Goal: Task Accomplishment & Management: Complete application form

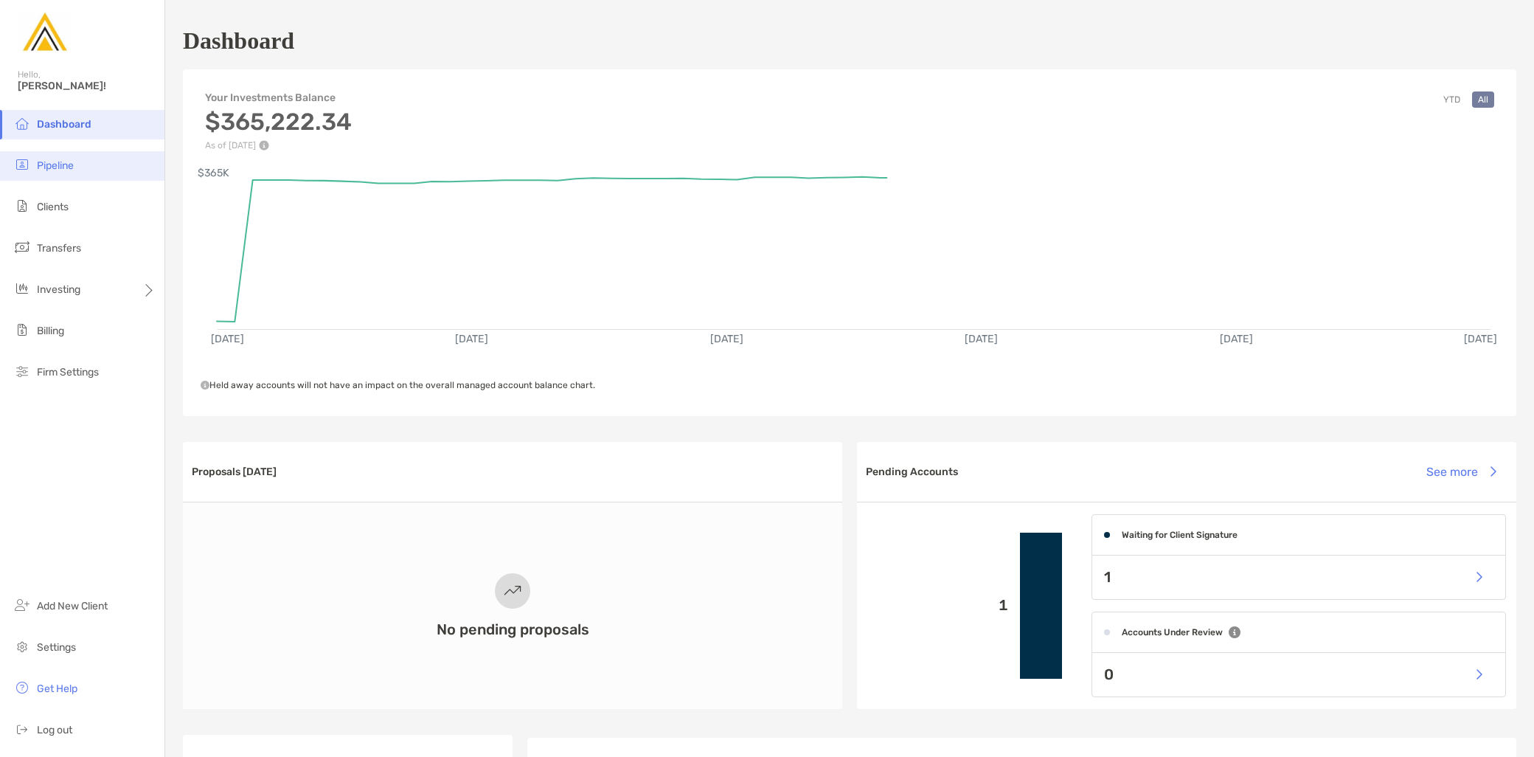
click at [81, 170] on li "Pipeline" at bounding box center [82, 166] width 164 height 30
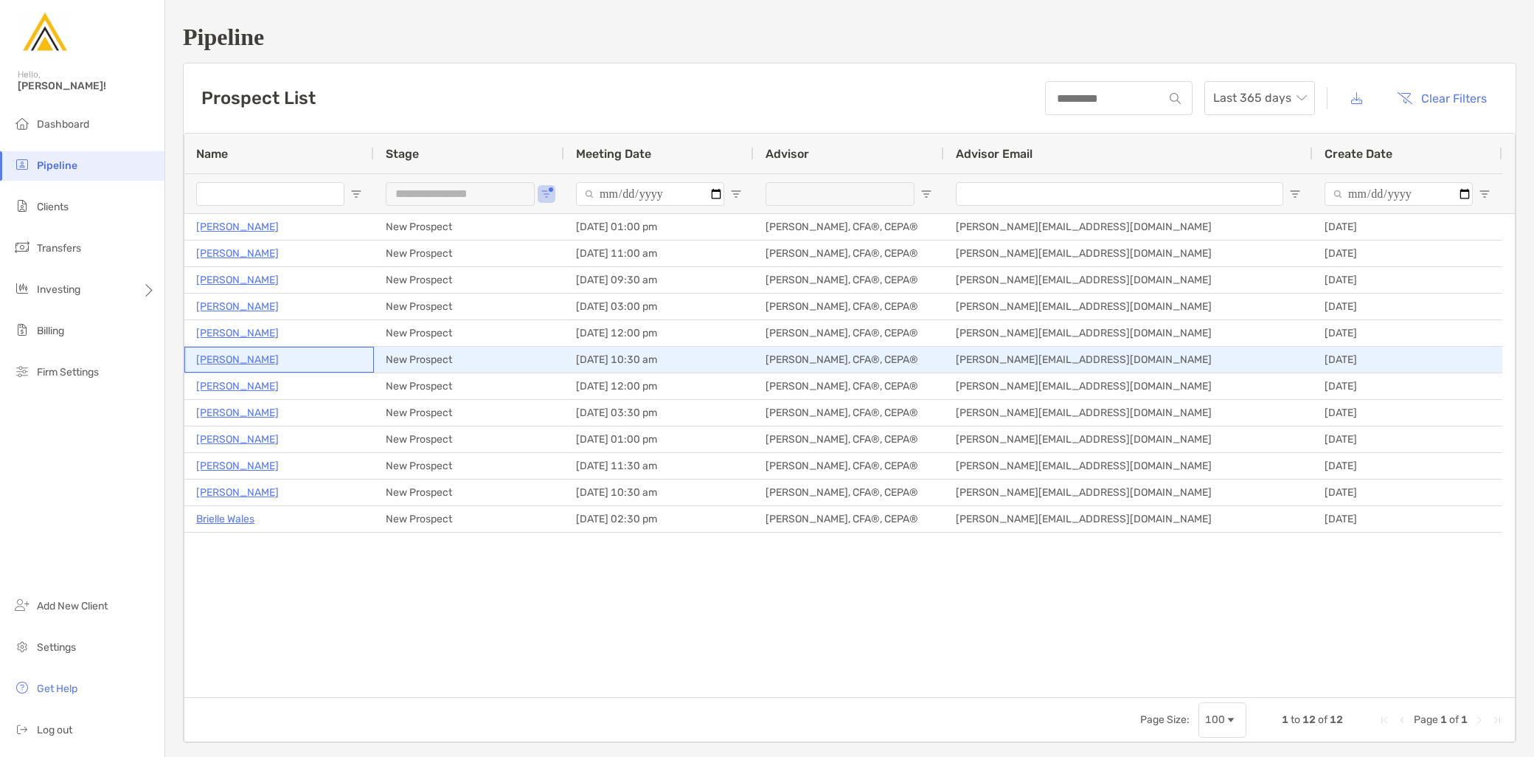
click at [237, 360] on p "[PERSON_NAME]" at bounding box center [237, 359] width 83 height 18
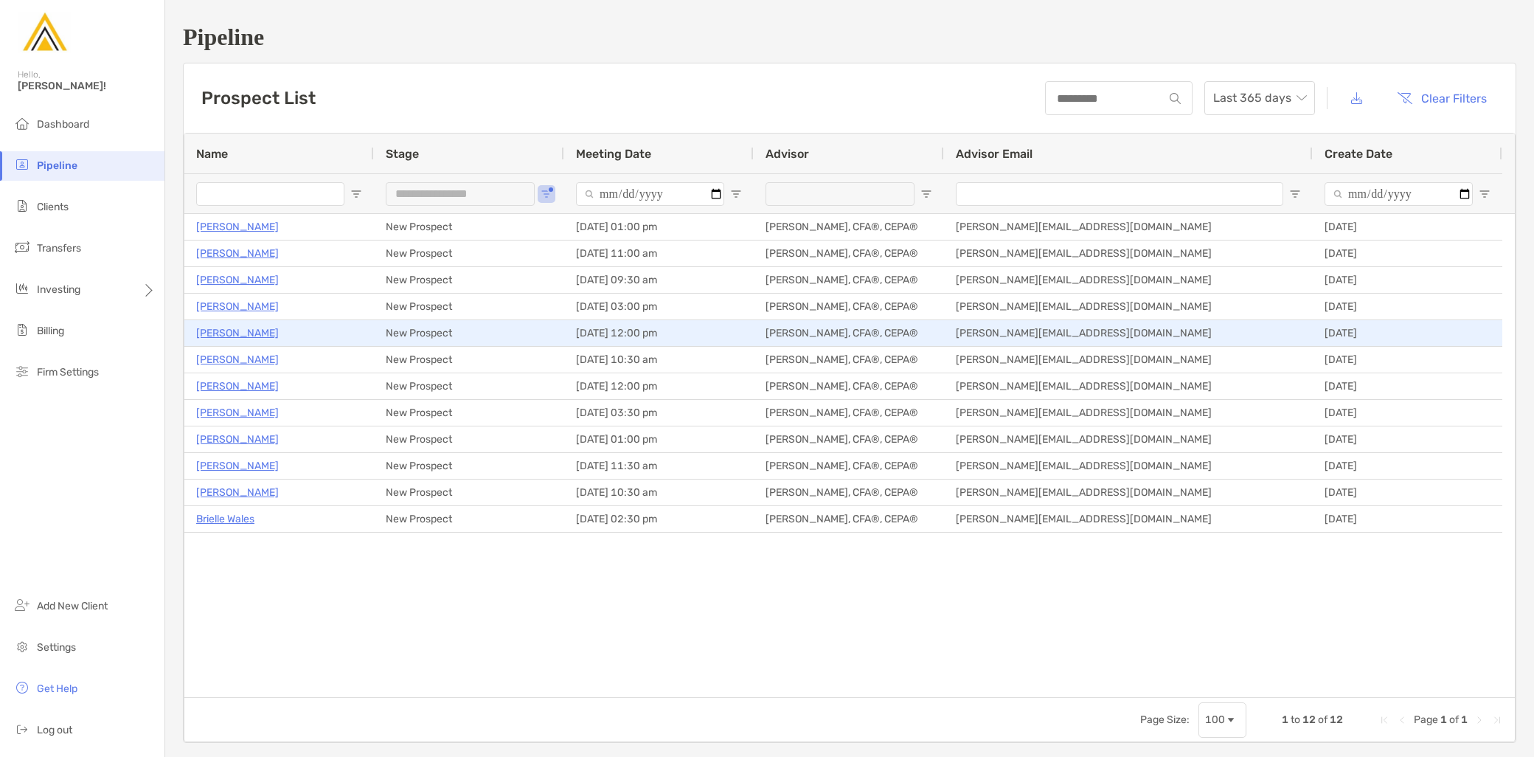
click at [237, 330] on p "[PERSON_NAME]" at bounding box center [237, 333] width 83 height 18
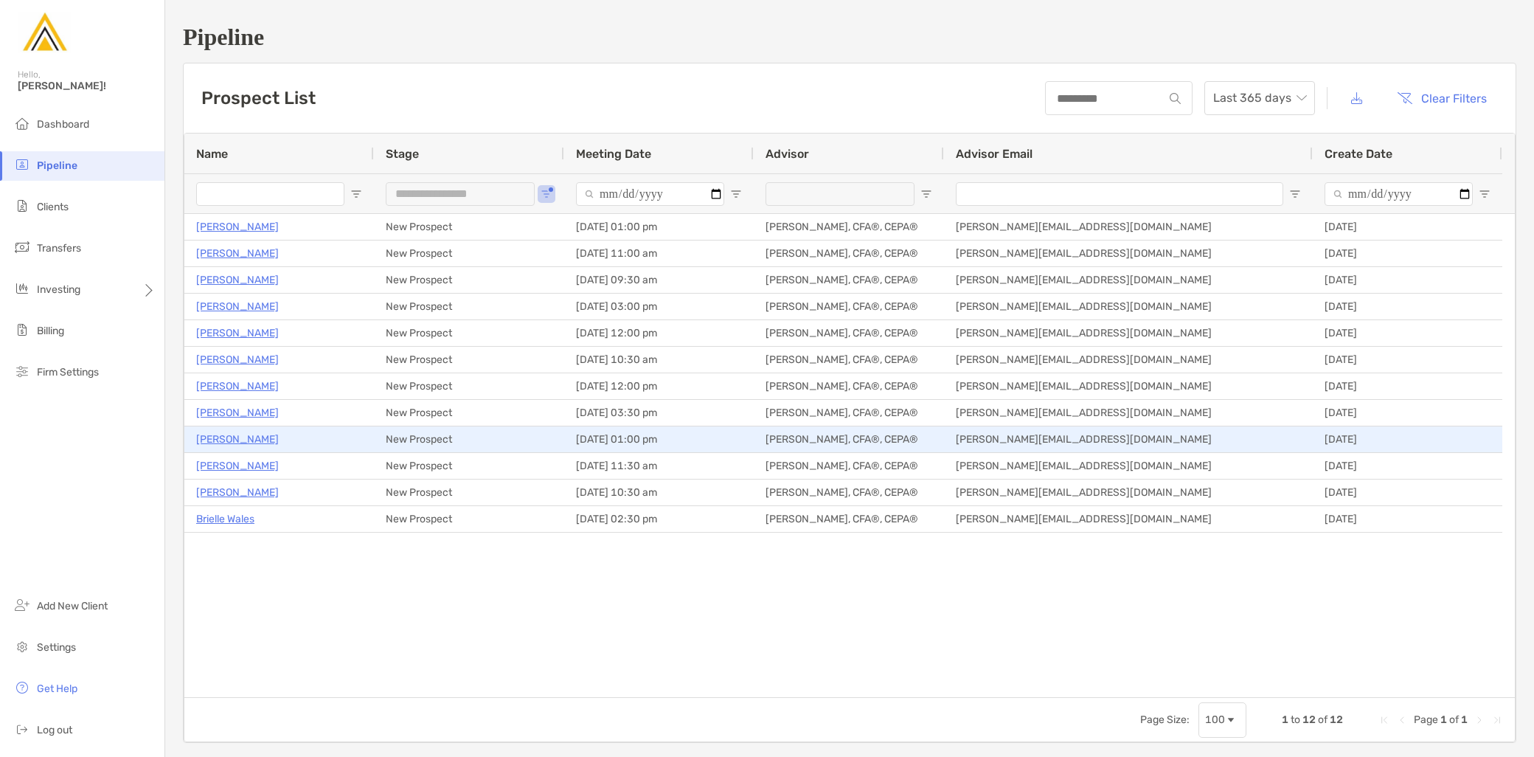
click at [253, 446] on p "Jennifer Dearlove" at bounding box center [237, 439] width 83 height 18
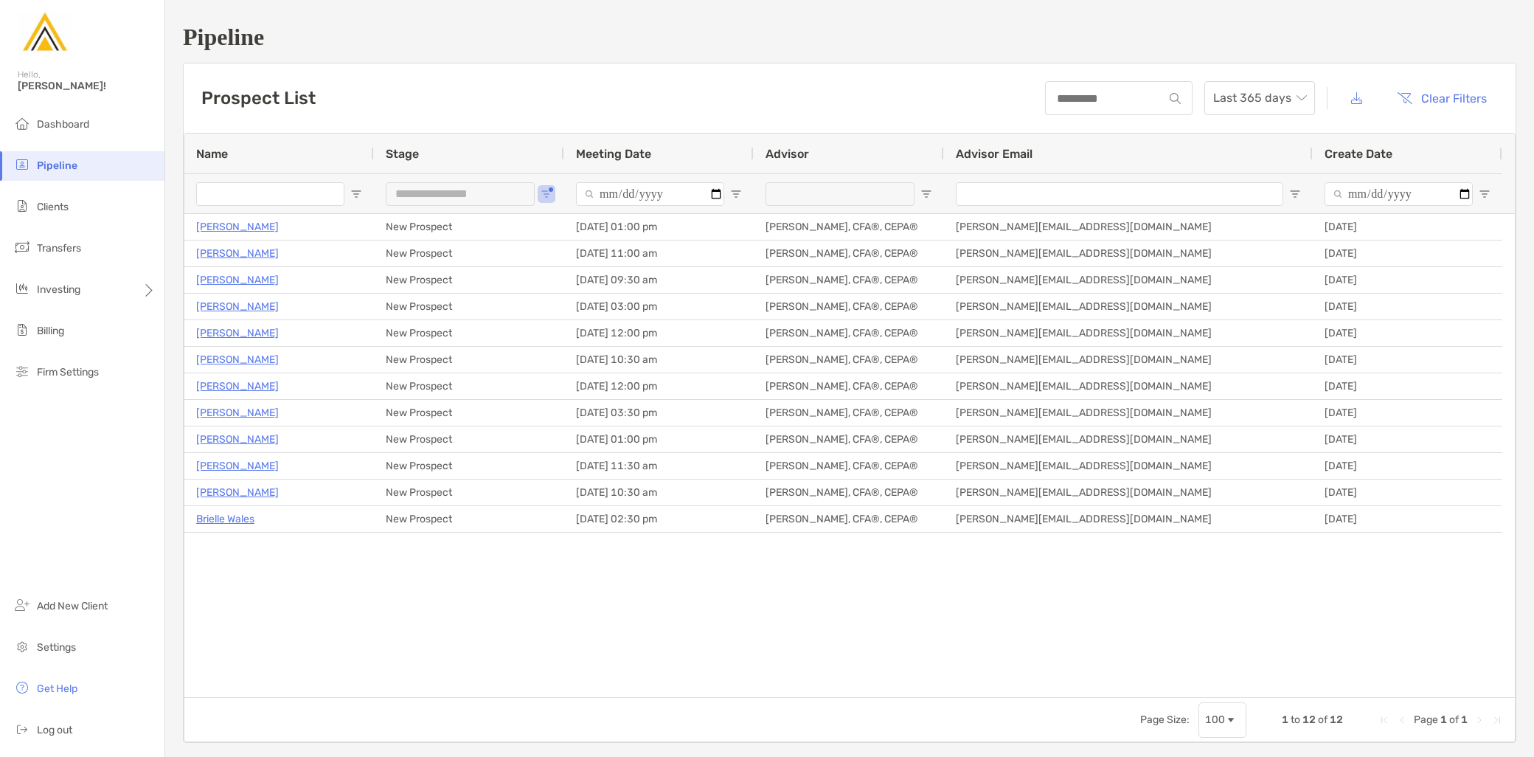
click at [535, 189] on div "**********" at bounding box center [469, 193] width 190 height 40
click at [551, 189] on button "Open Filter Menu" at bounding box center [547, 194] width 12 height 12
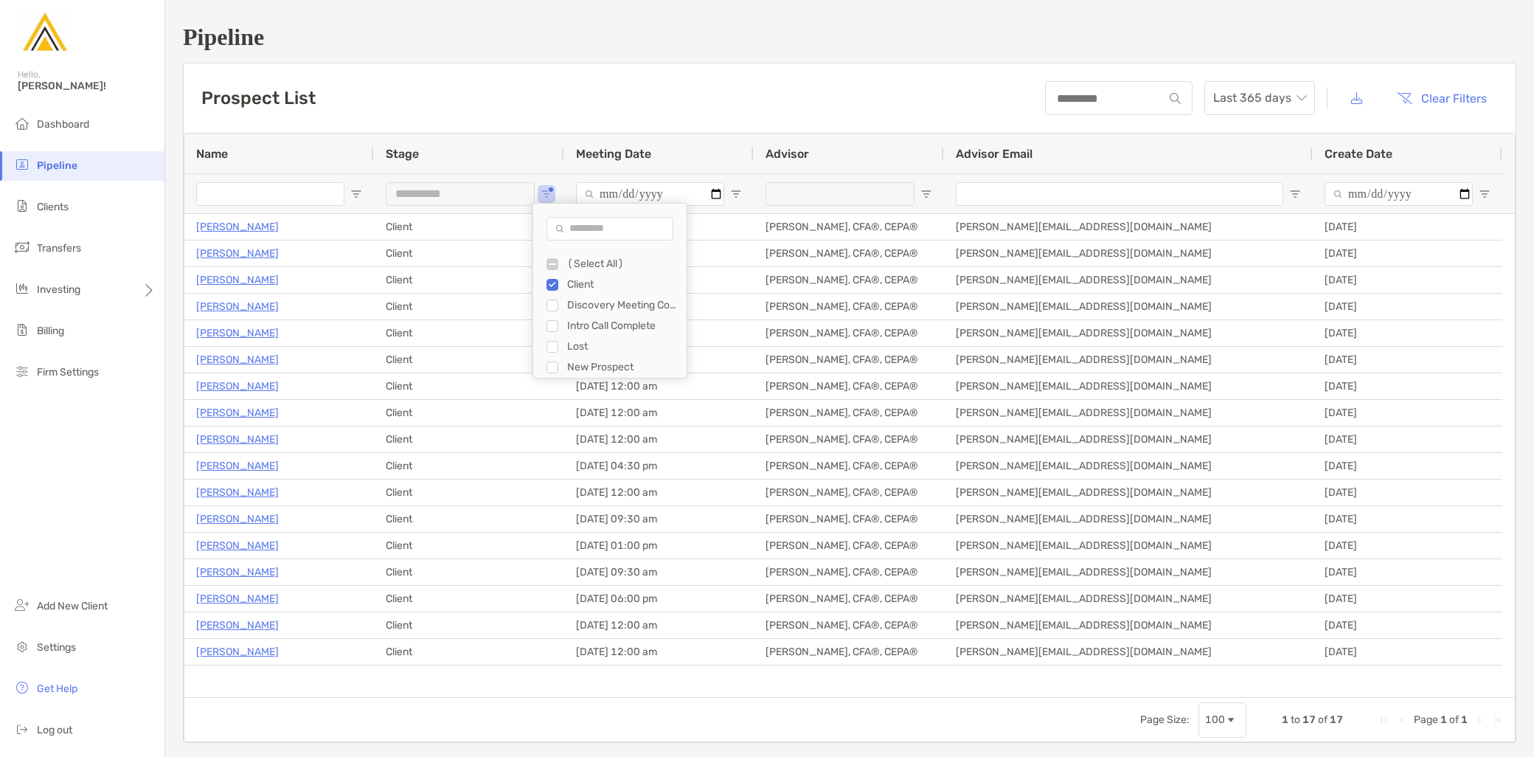
click at [548, 283] on div "Filter List" at bounding box center [552, 285] width 12 height 12
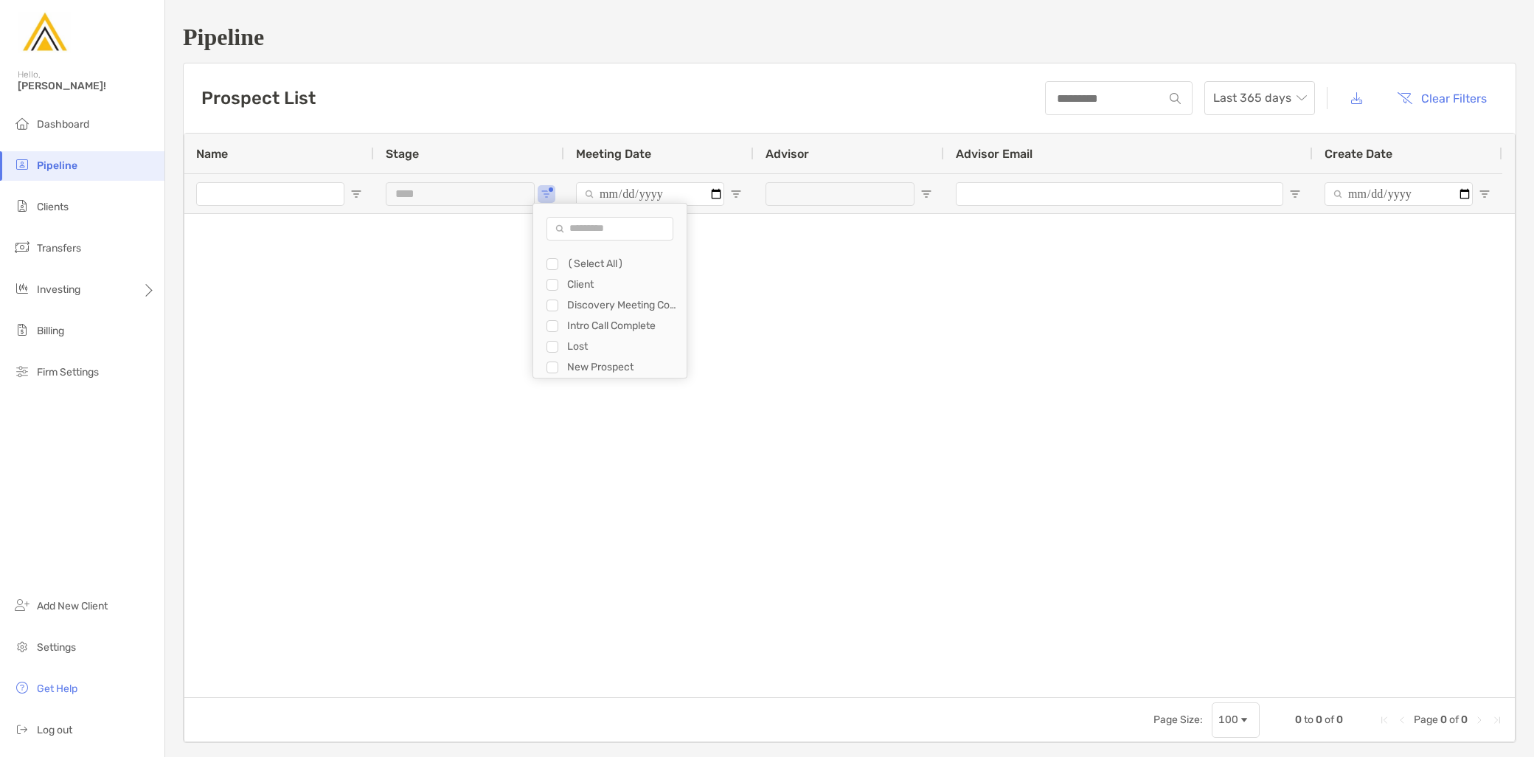
click at [558, 302] on div "Filter List" at bounding box center [552, 305] width 12 height 12
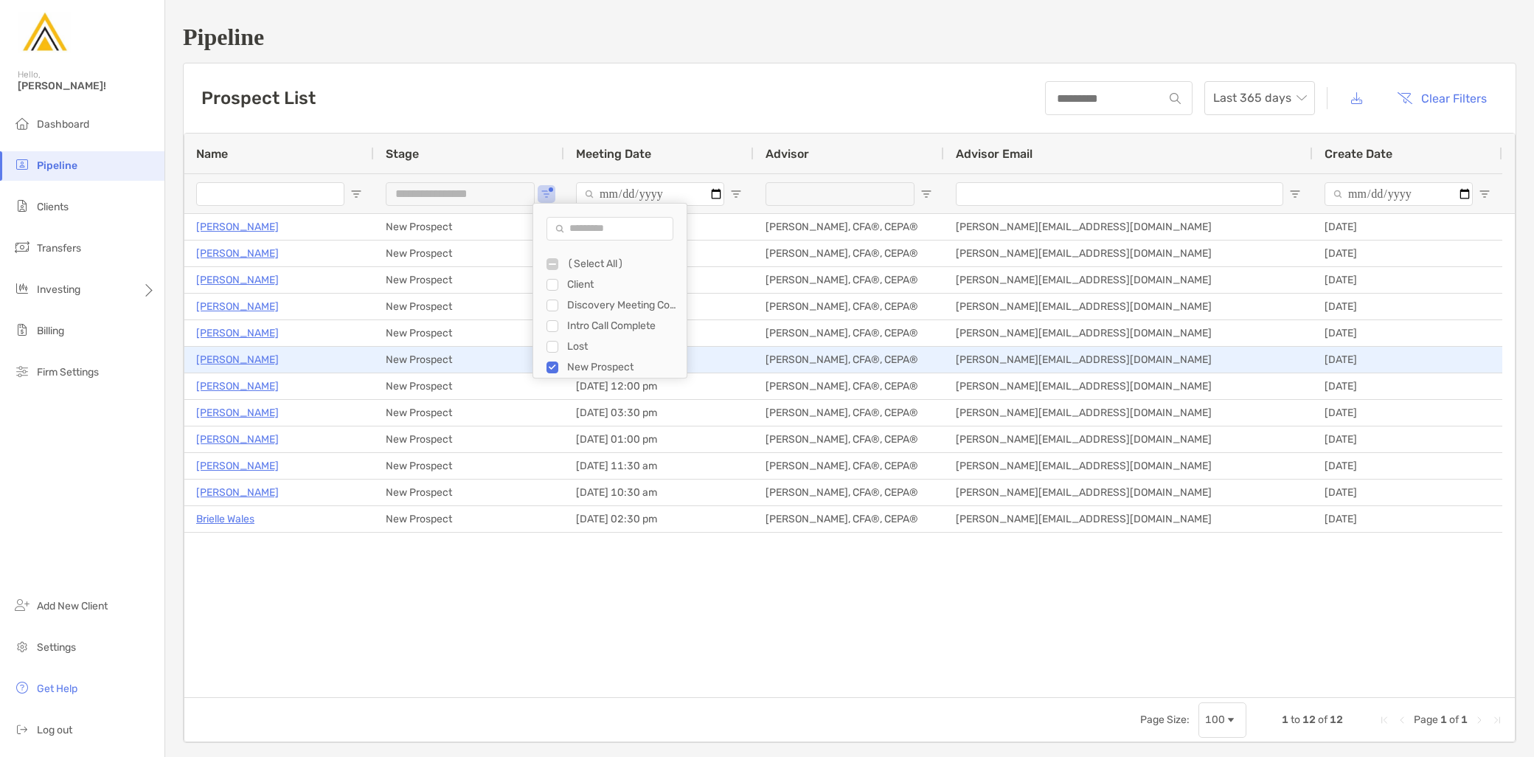
click at [224, 364] on p "[PERSON_NAME]" at bounding box center [237, 359] width 83 height 18
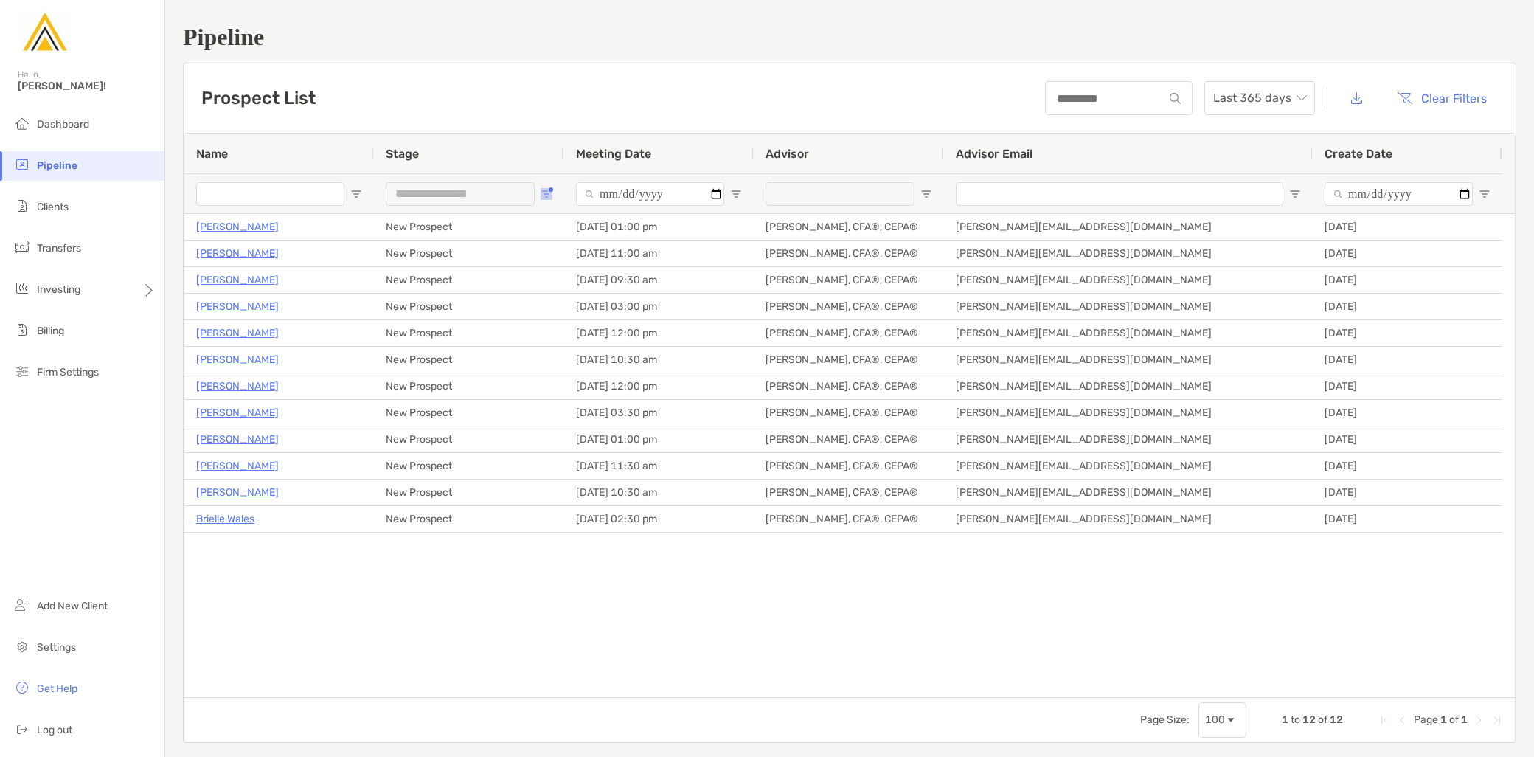
click at [542, 193] on span "Open Filter Menu" at bounding box center [547, 194] width 12 height 12
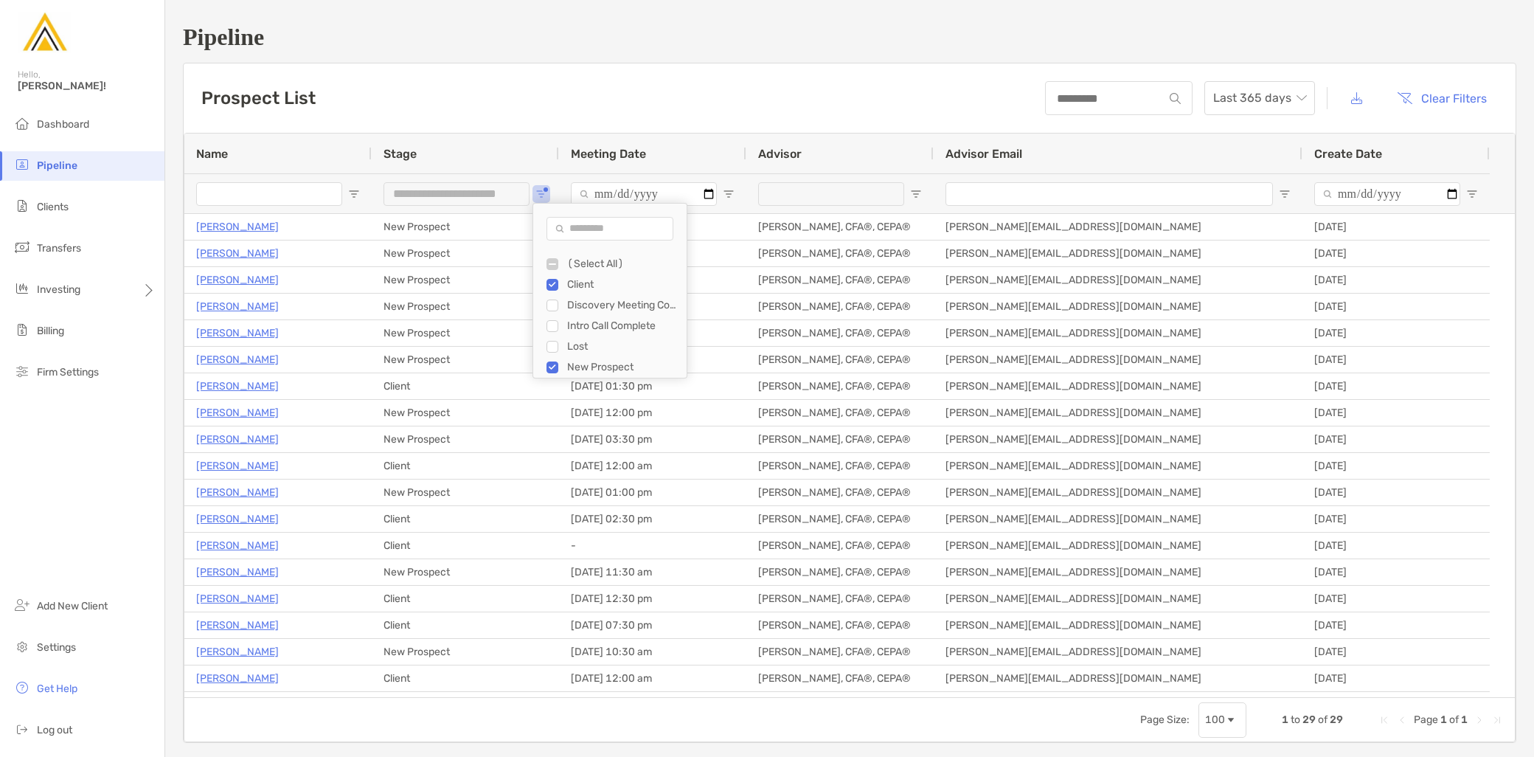
type input "**********"
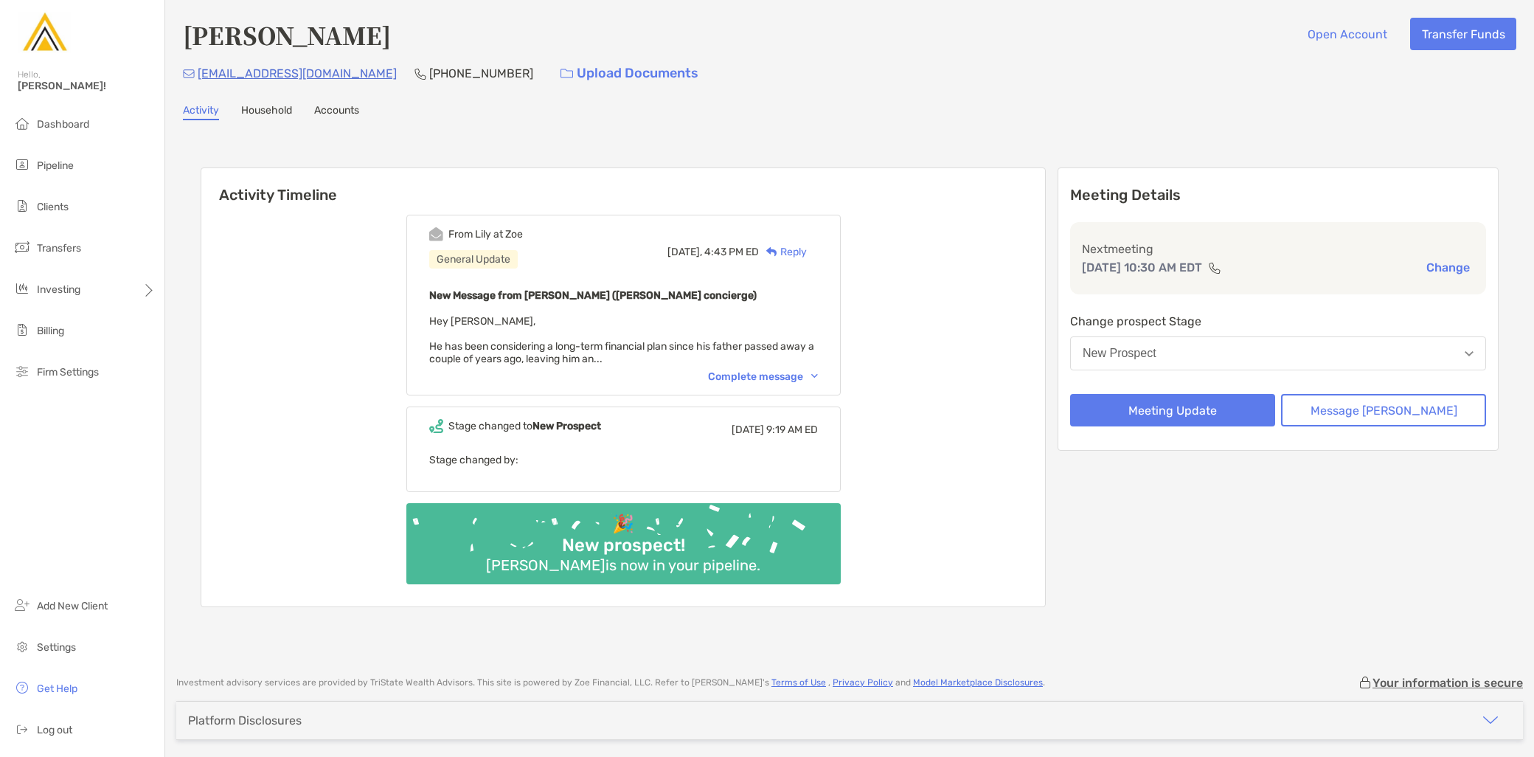
click at [774, 373] on div "Complete message" at bounding box center [763, 376] width 110 height 13
click at [752, 376] on div "Complete message" at bounding box center [763, 376] width 110 height 13
click at [751, 370] on div "Complete message" at bounding box center [763, 376] width 110 height 13
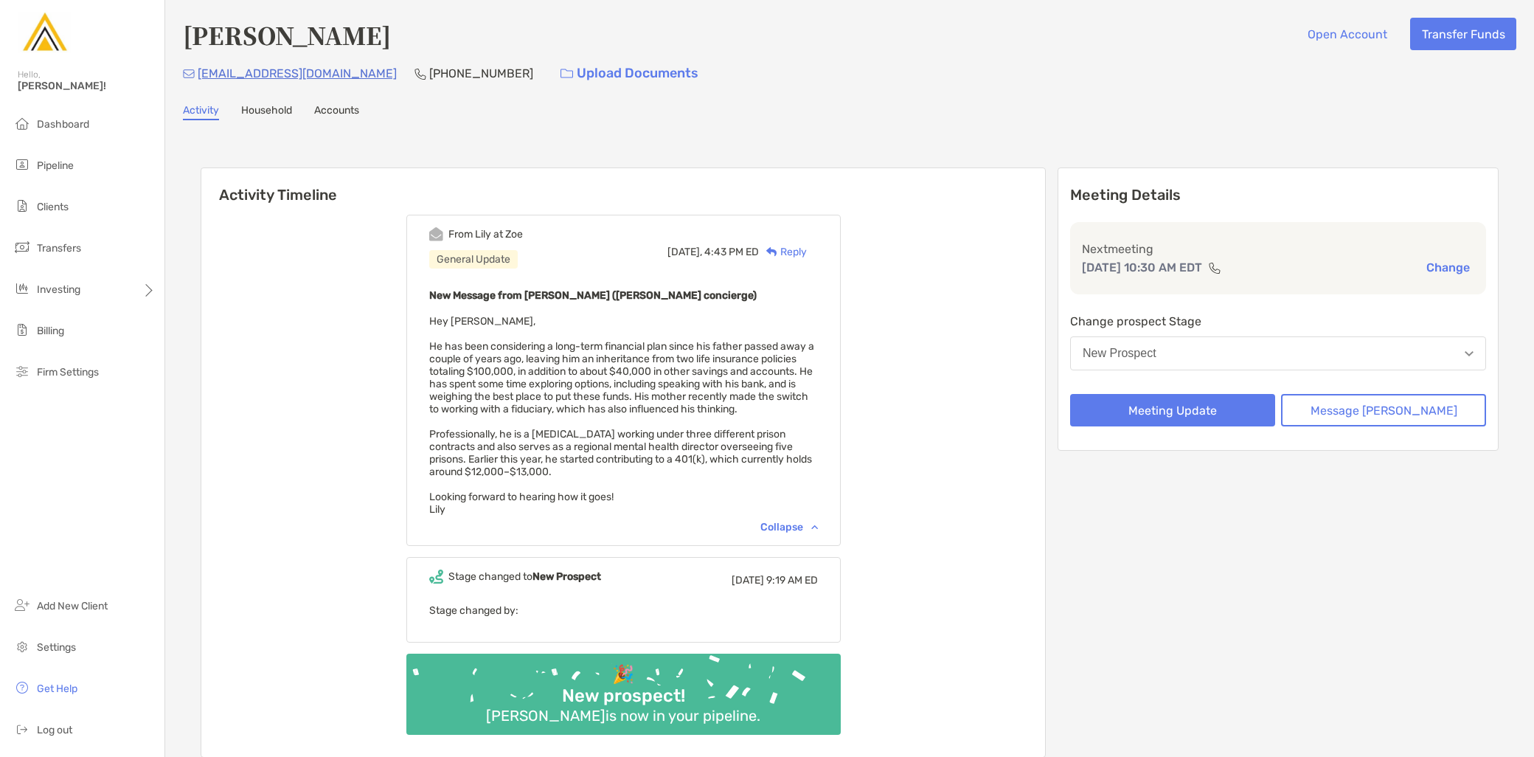
click at [1217, 356] on button "New Prospect" at bounding box center [1278, 353] width 416 height 34
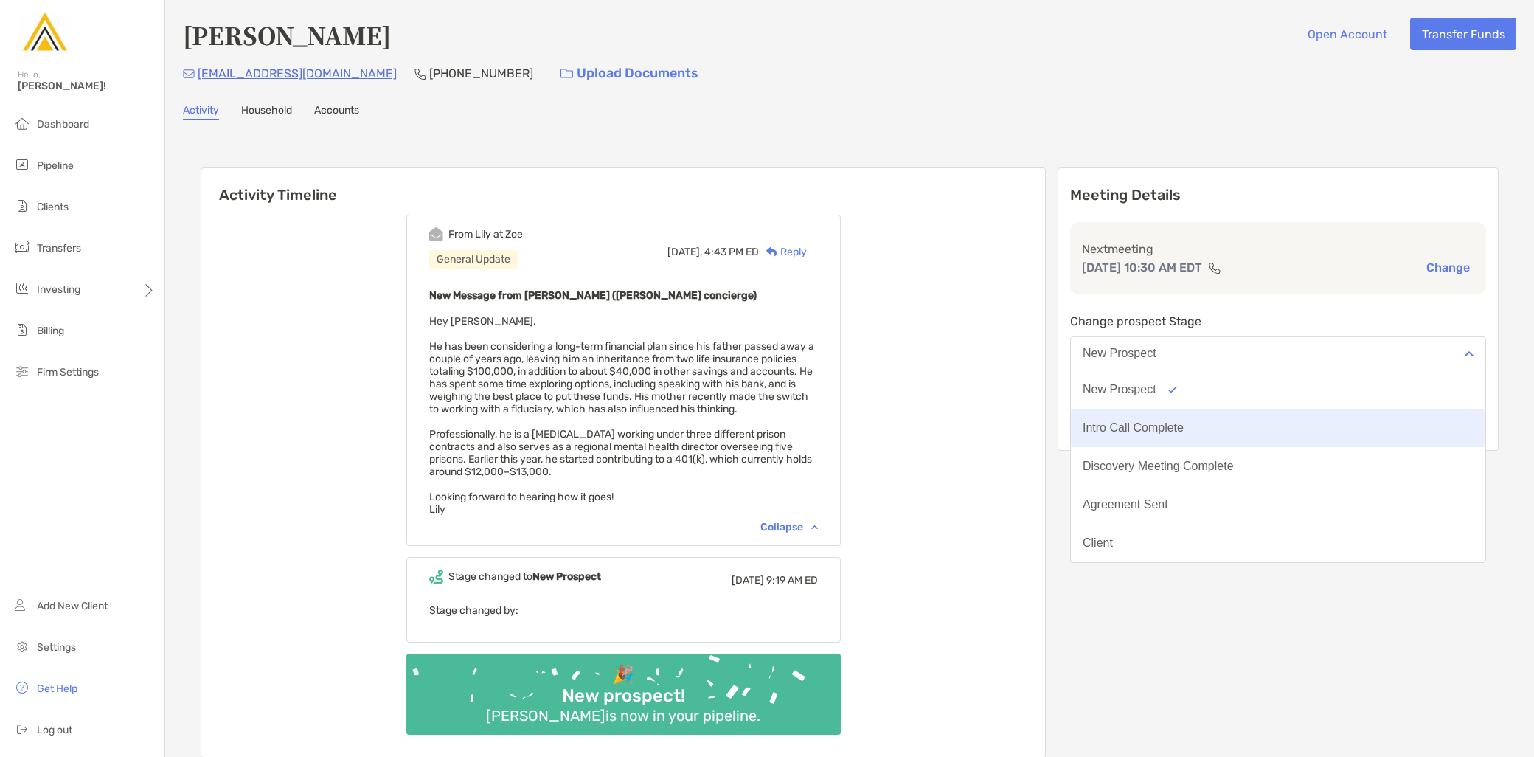
click at [1217, 415] on button "Intro Call Complete" at bounding box center [1278, 428] width 414 height 38
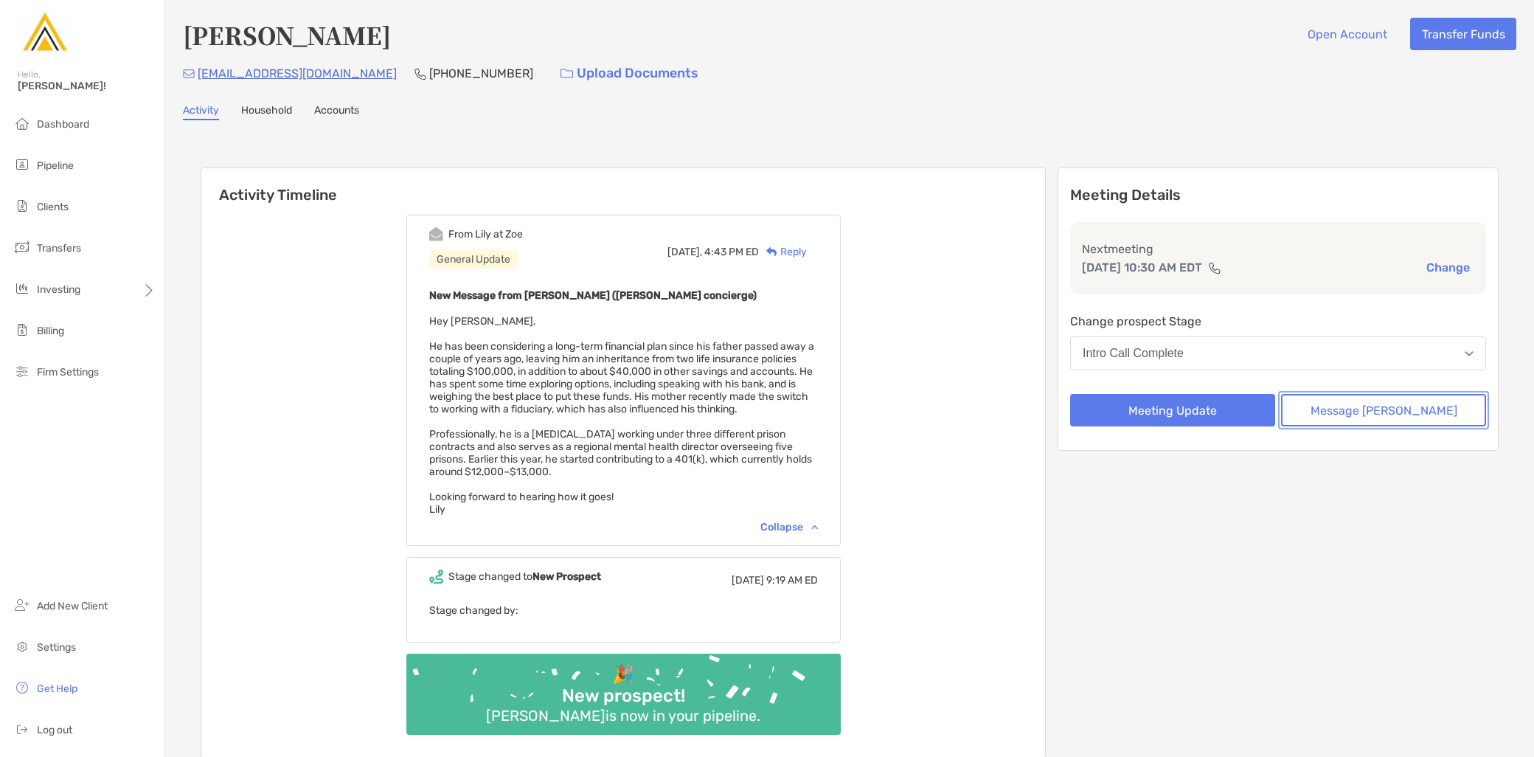
click at [1389, 408] on button "Message Zoe" at bounding box center [1383, 410] width 205 height 32
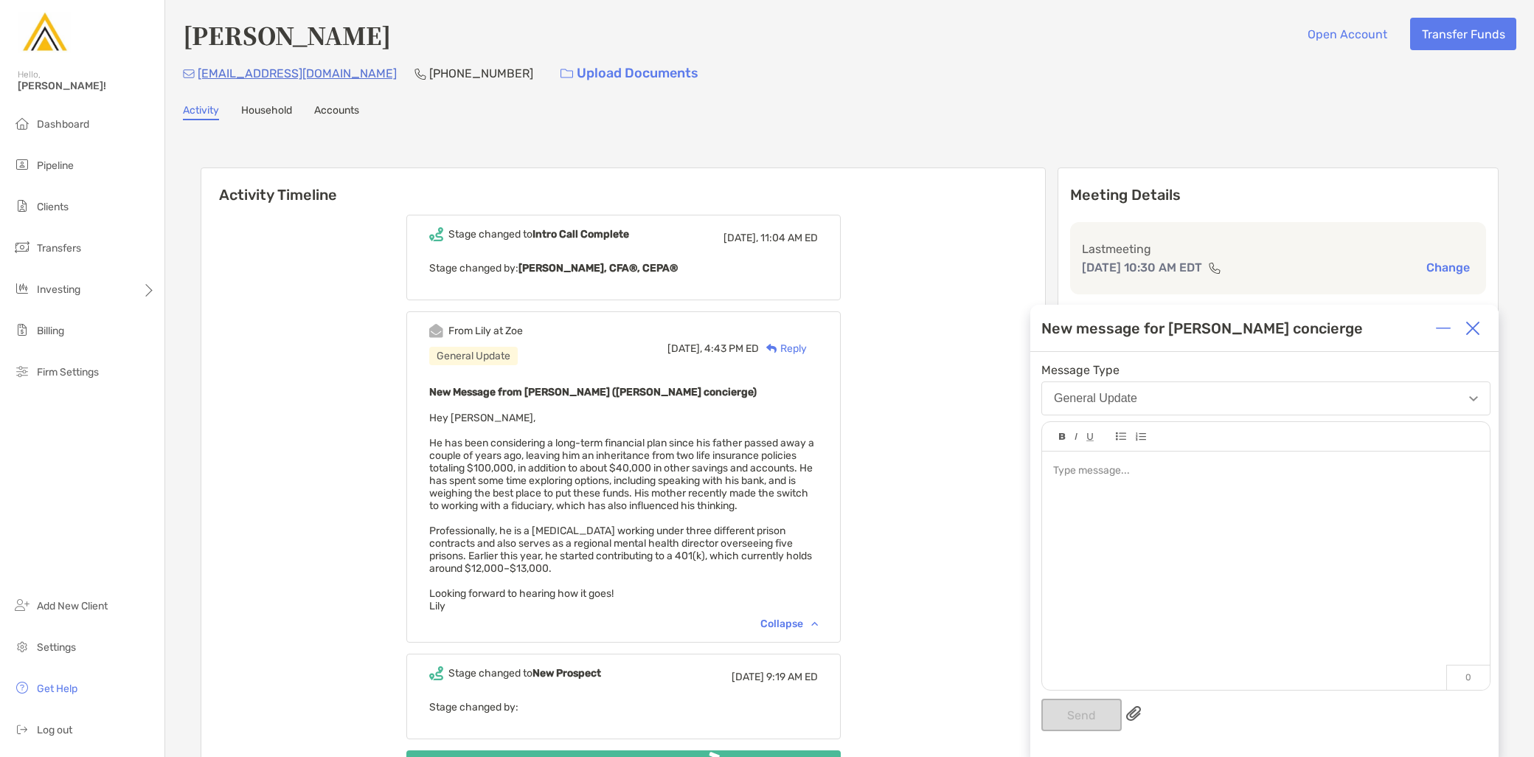
click at [1469, 328] on img at bounding box center [1472, 328] width 15 height 15
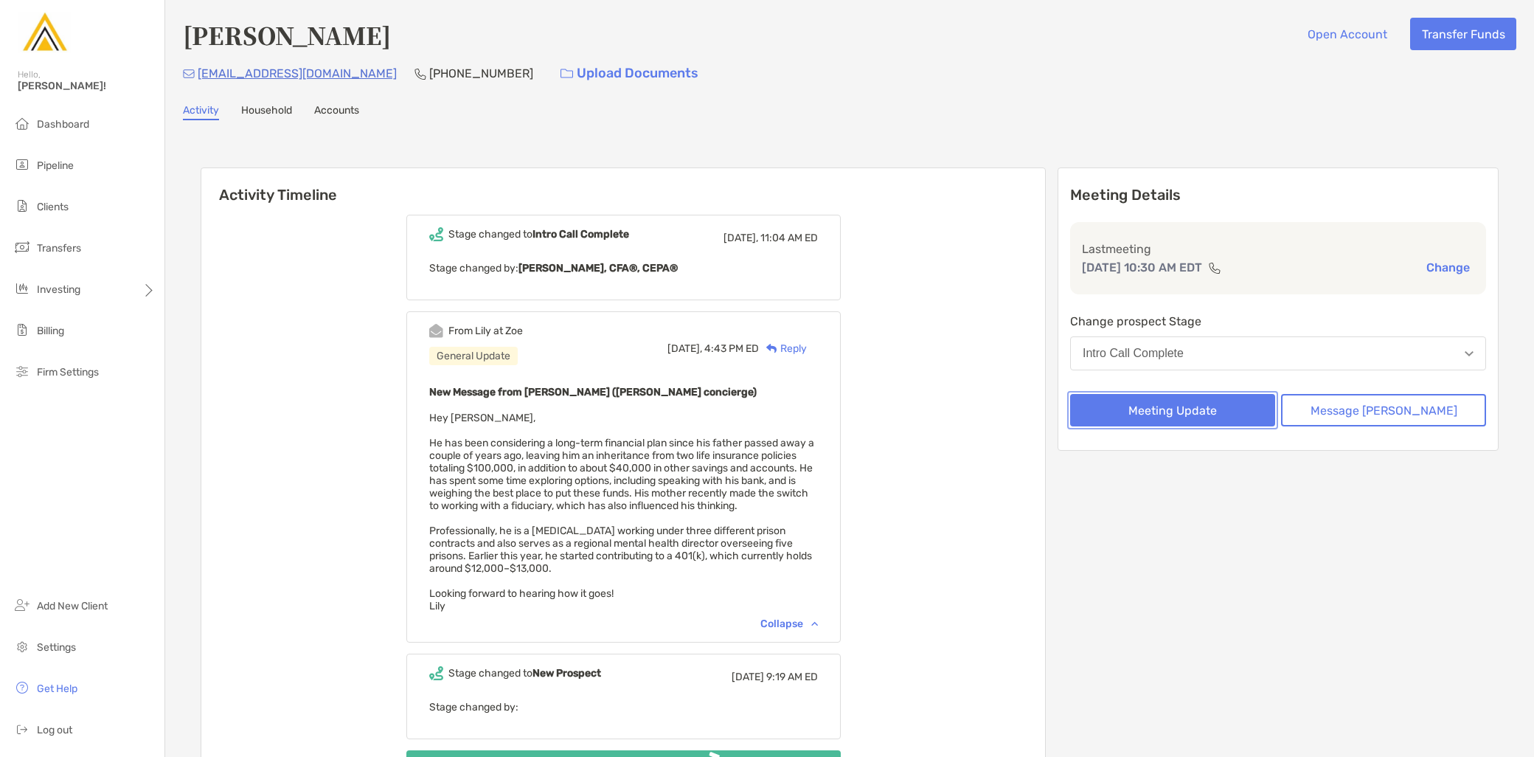
click at [1237, 403] on button "Meeting Update" at bounding box center [1172, 410] width 205 height 32
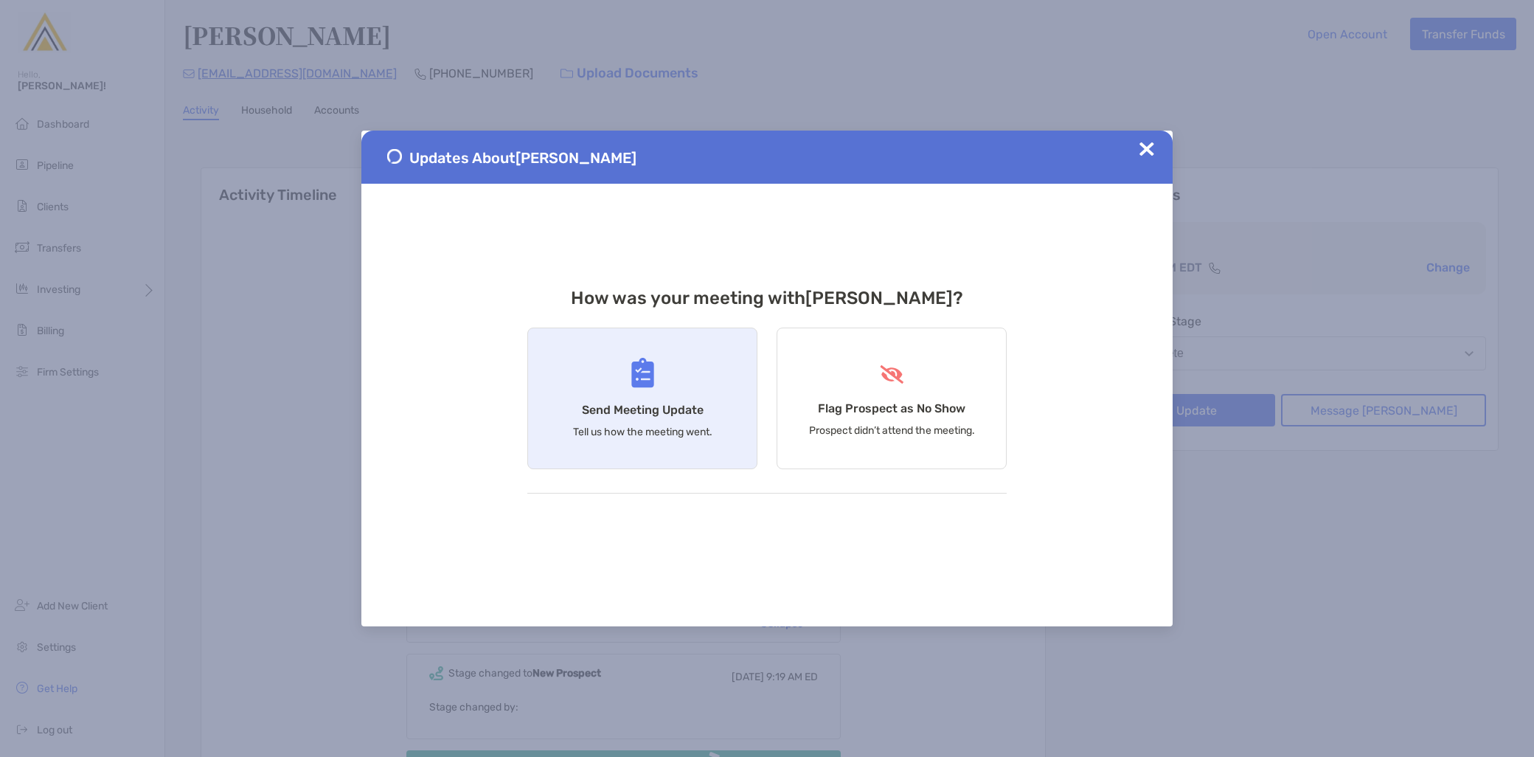
click at [668, 430] on p "Tell us how the meeting went." at bounding box center [642, 432] width 139 height 13
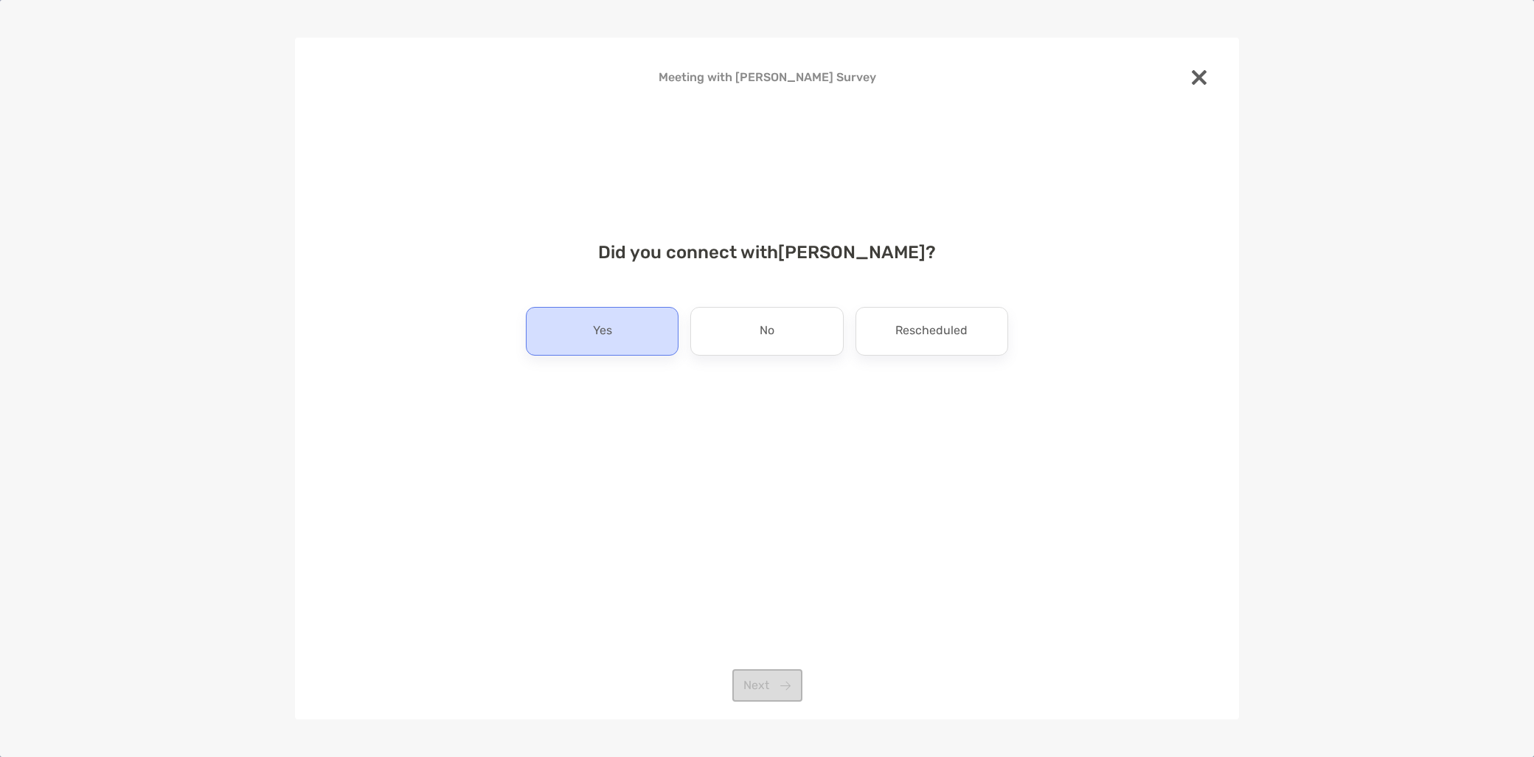
click at [607, 334] on p "Yes" at bounding box center [602, 331] width 19 height 24
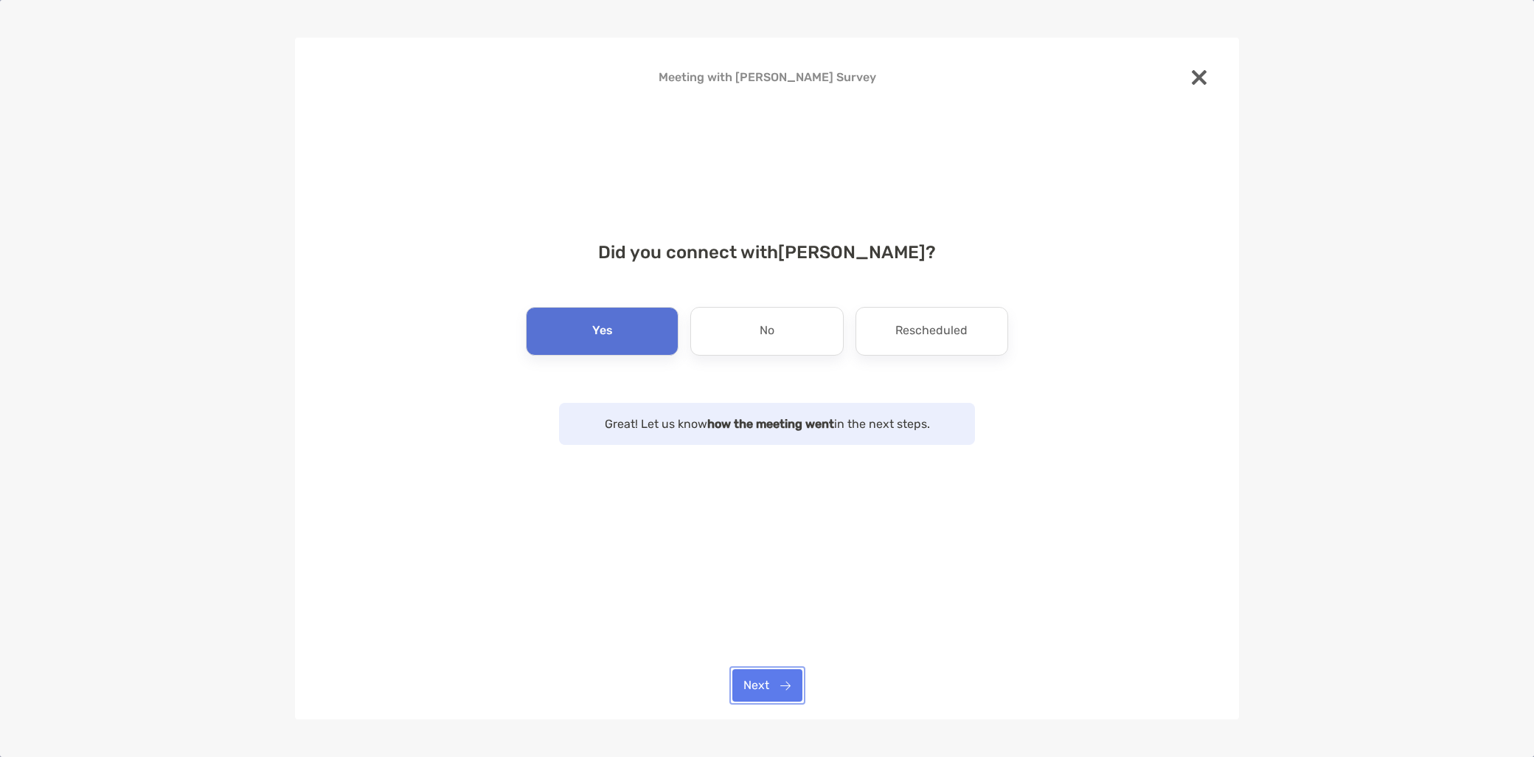
click at [768, 698] on button "Next" at bounding box center [767, 685] width 70 height 32
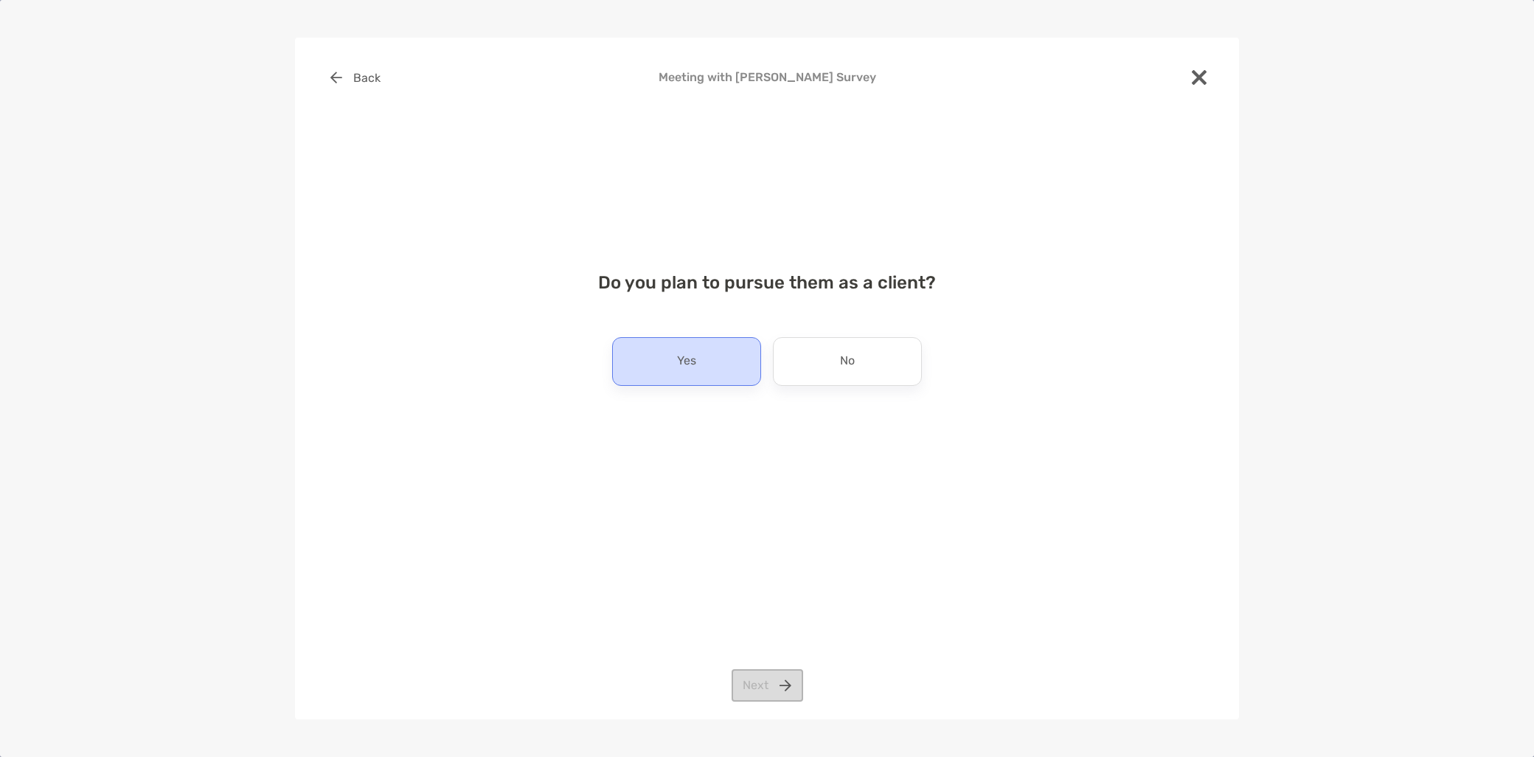
click at [730, 375] on div "Yes" at bounding box center [686, 361] width 149 height 49
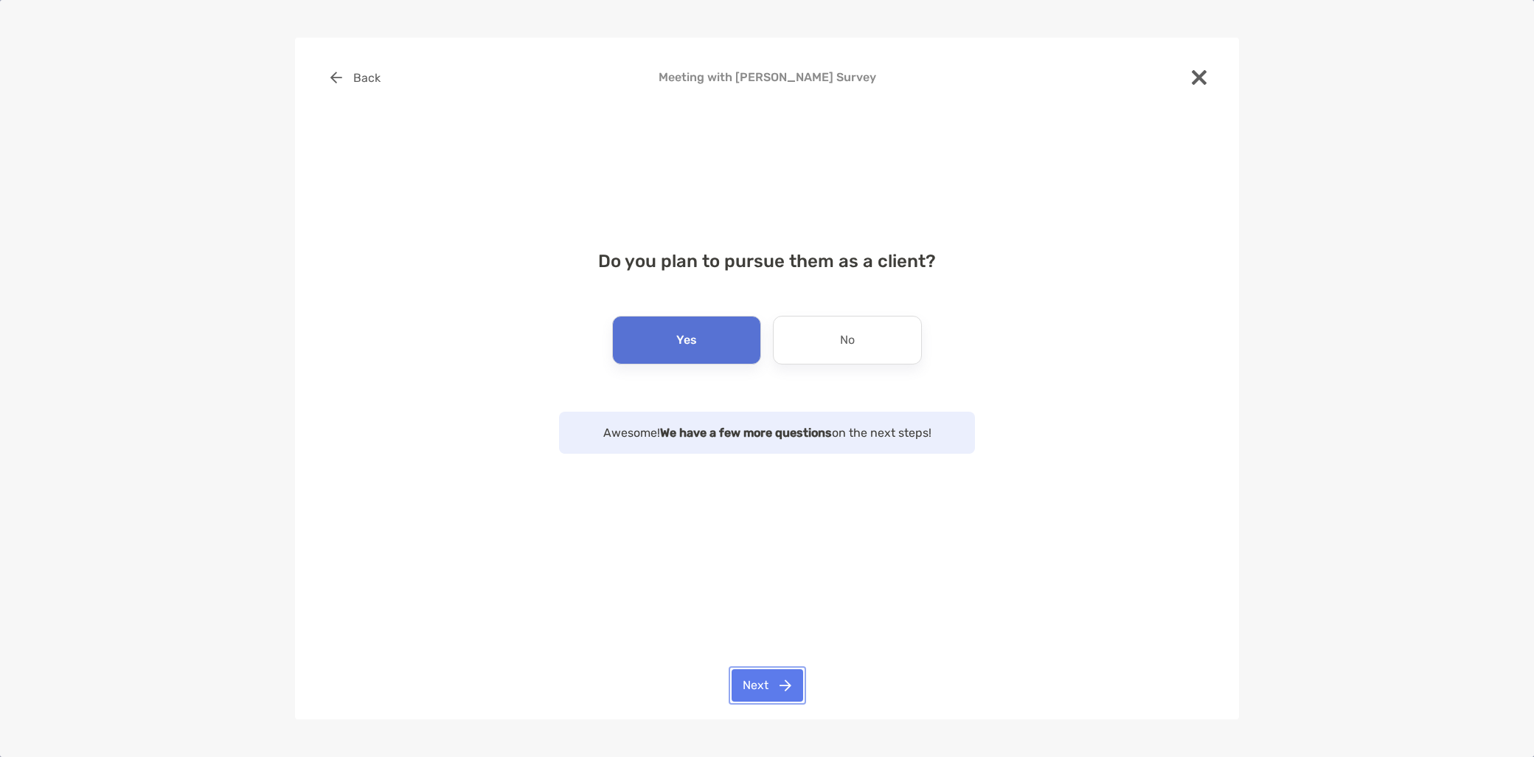
click at [772, 687] on button "Next" at bounding box center [768, 685] width 72 height 32
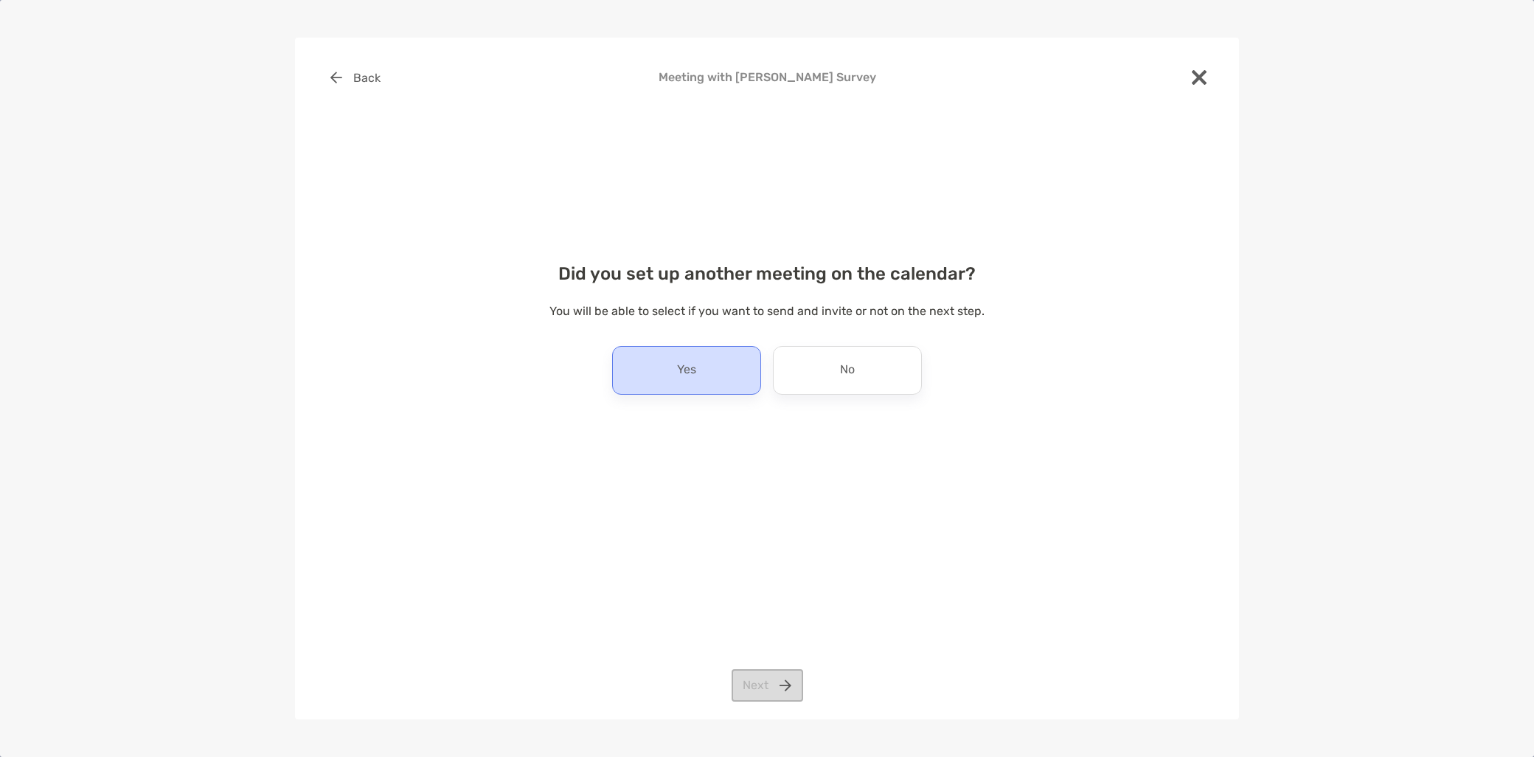
click at [719, 378] on div "Yes" at bounding box center [686, 370] width 149 height 49
click at [778, 691] on button "Next" at bounding box center [768, 685] width 72 height 32
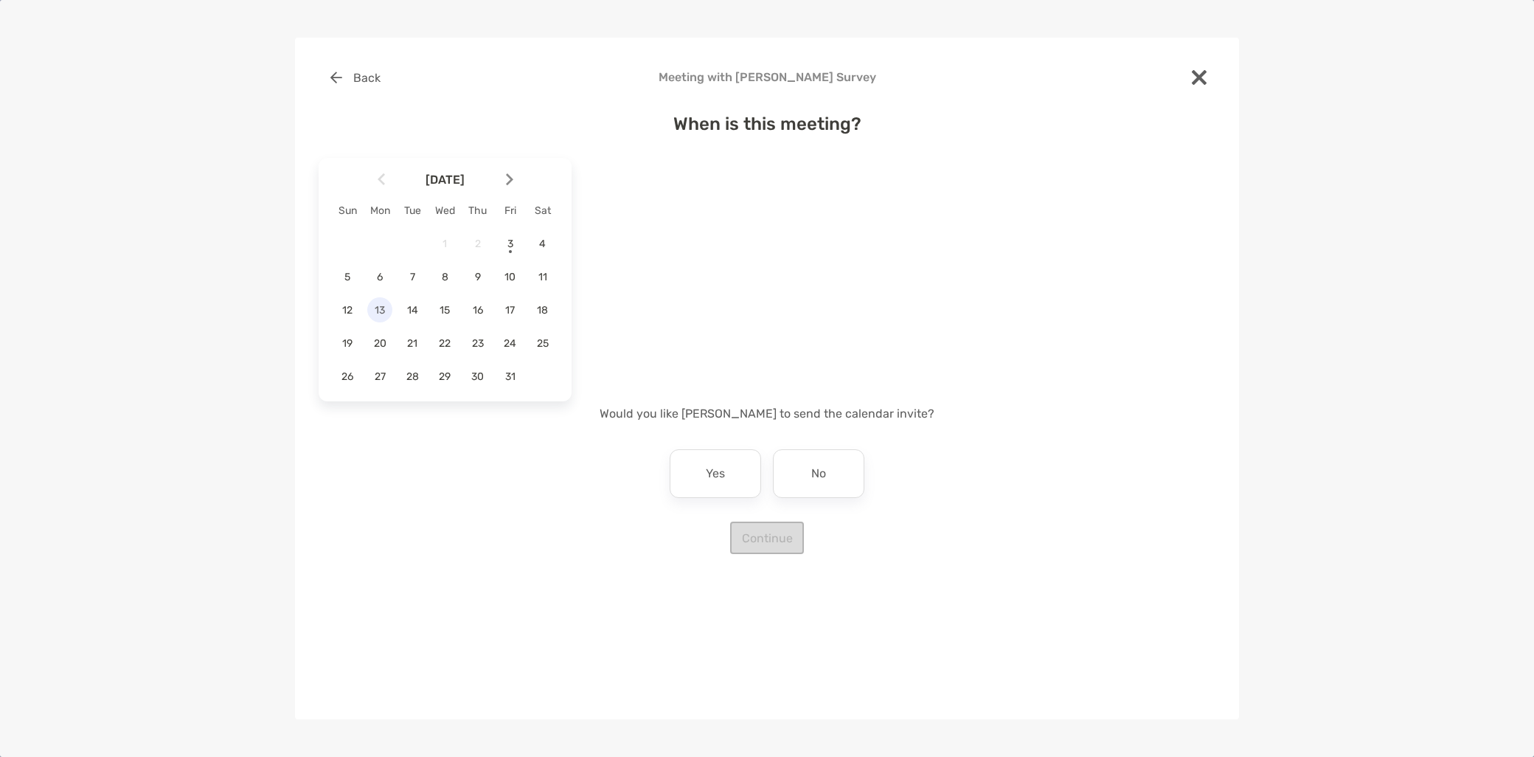
click at [380, 316] on div "13" at bounding box center [379, 309] width 25 height 25
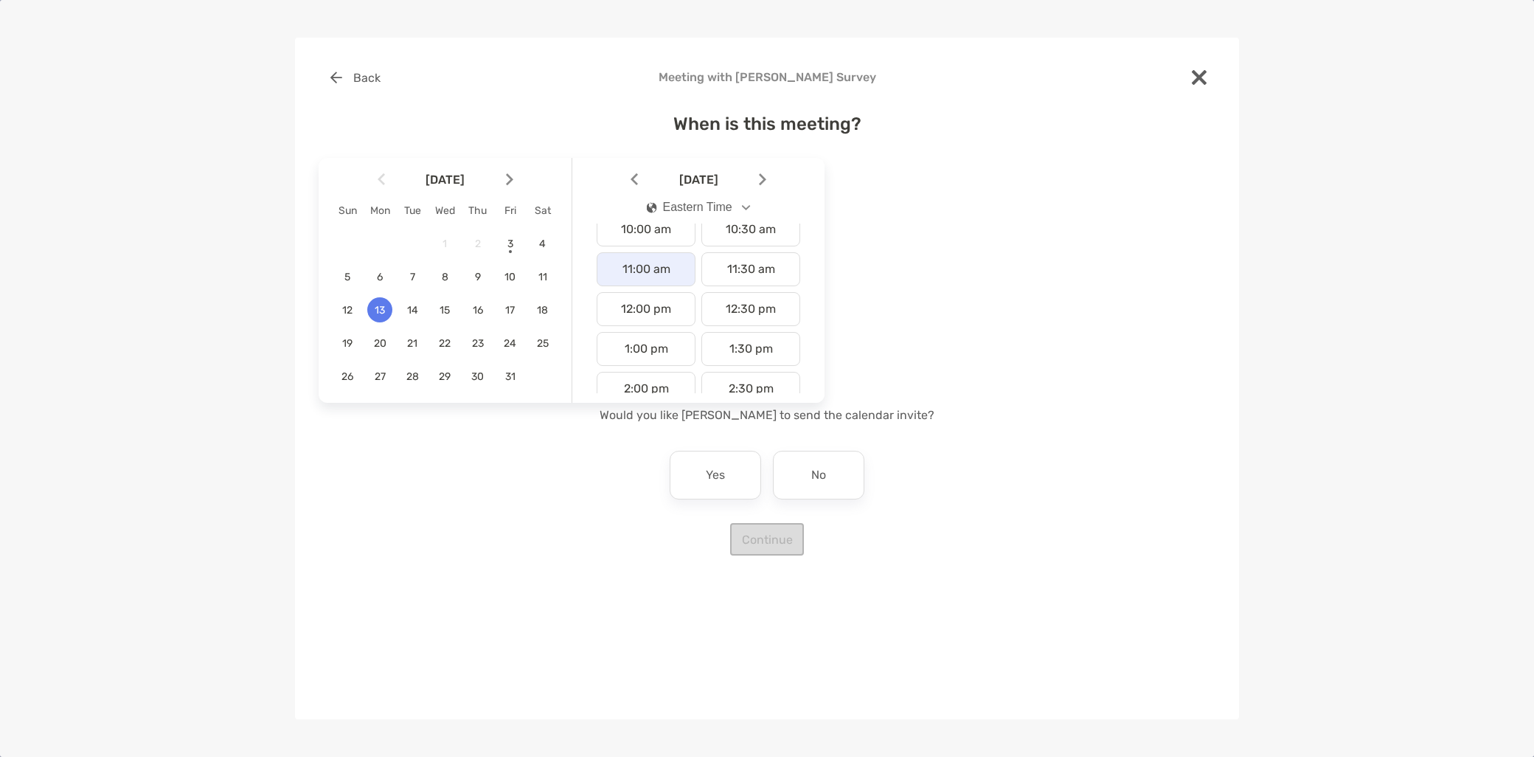
click at [644, 271] on div "11:00 am" at bounding box center [646, 269] width 99 height 34
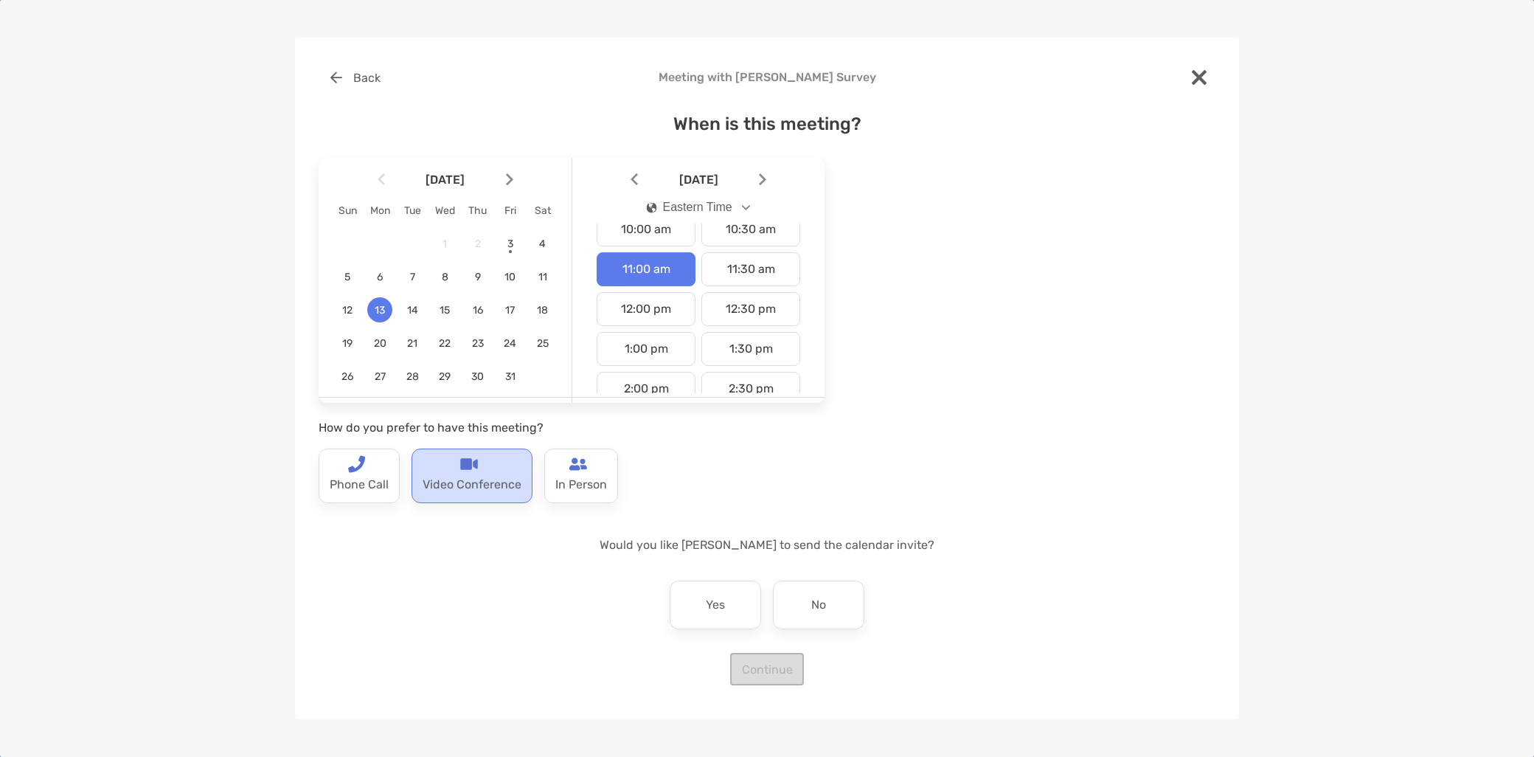
click at [443, 488] on p "Video Conference" at bounding box center [472, 485] width 99 height 24
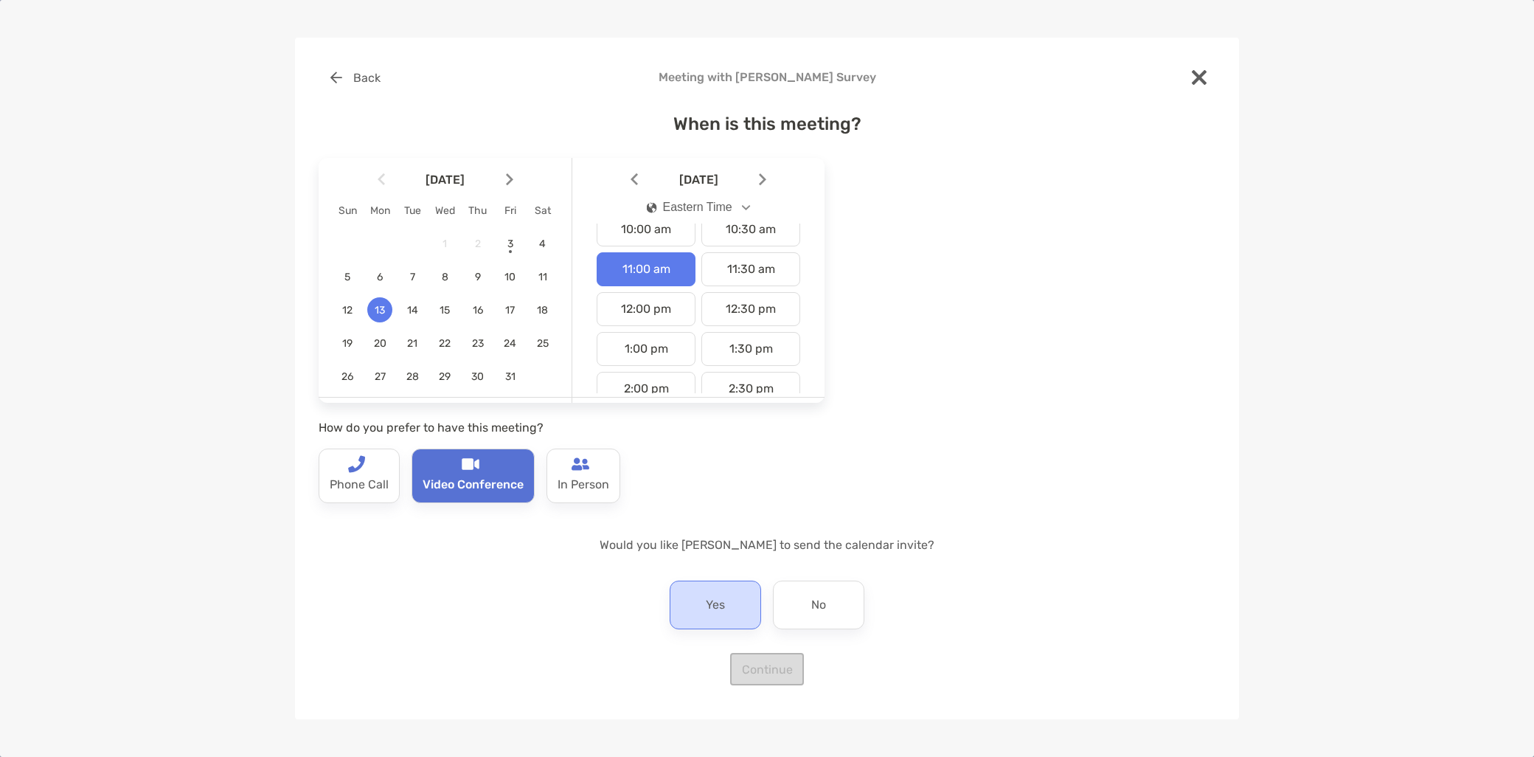
click at [730, 611] on div "Yes" at bounding box center [715, 604] width 91 height 49
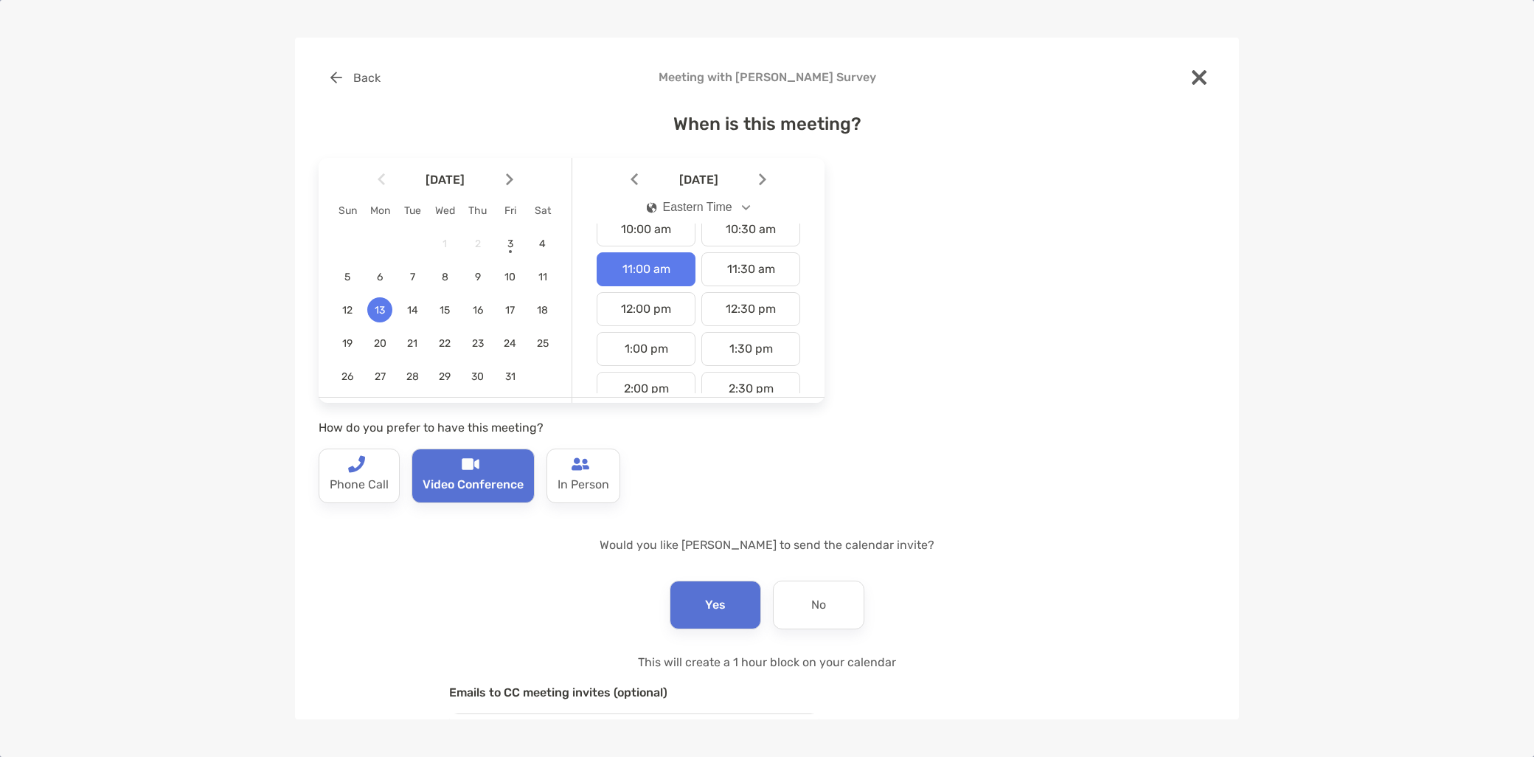
scroll to position [148, 0]
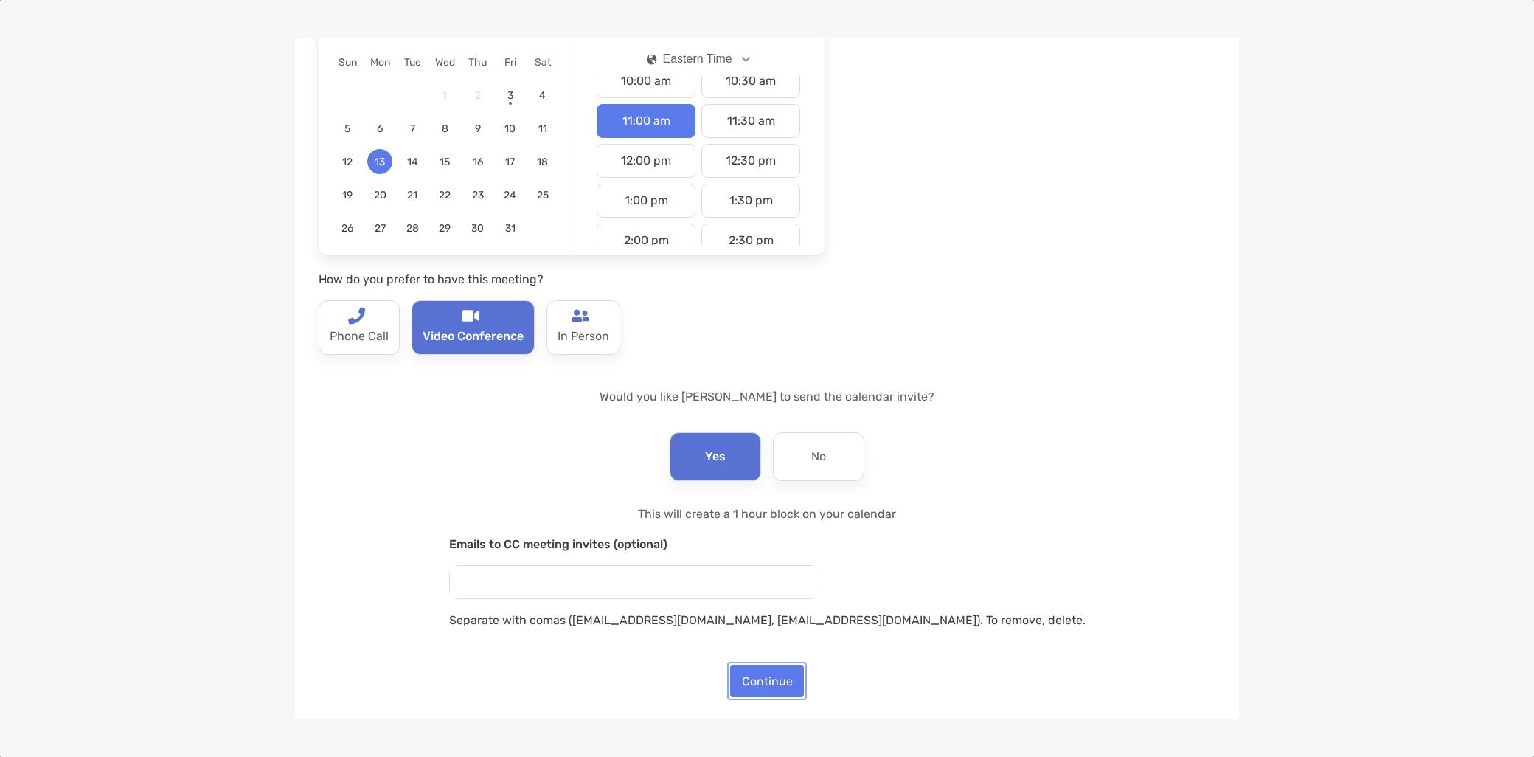
click at [772, 683] on button "Continue" at bounding box center [767, 680] width 74 height 32
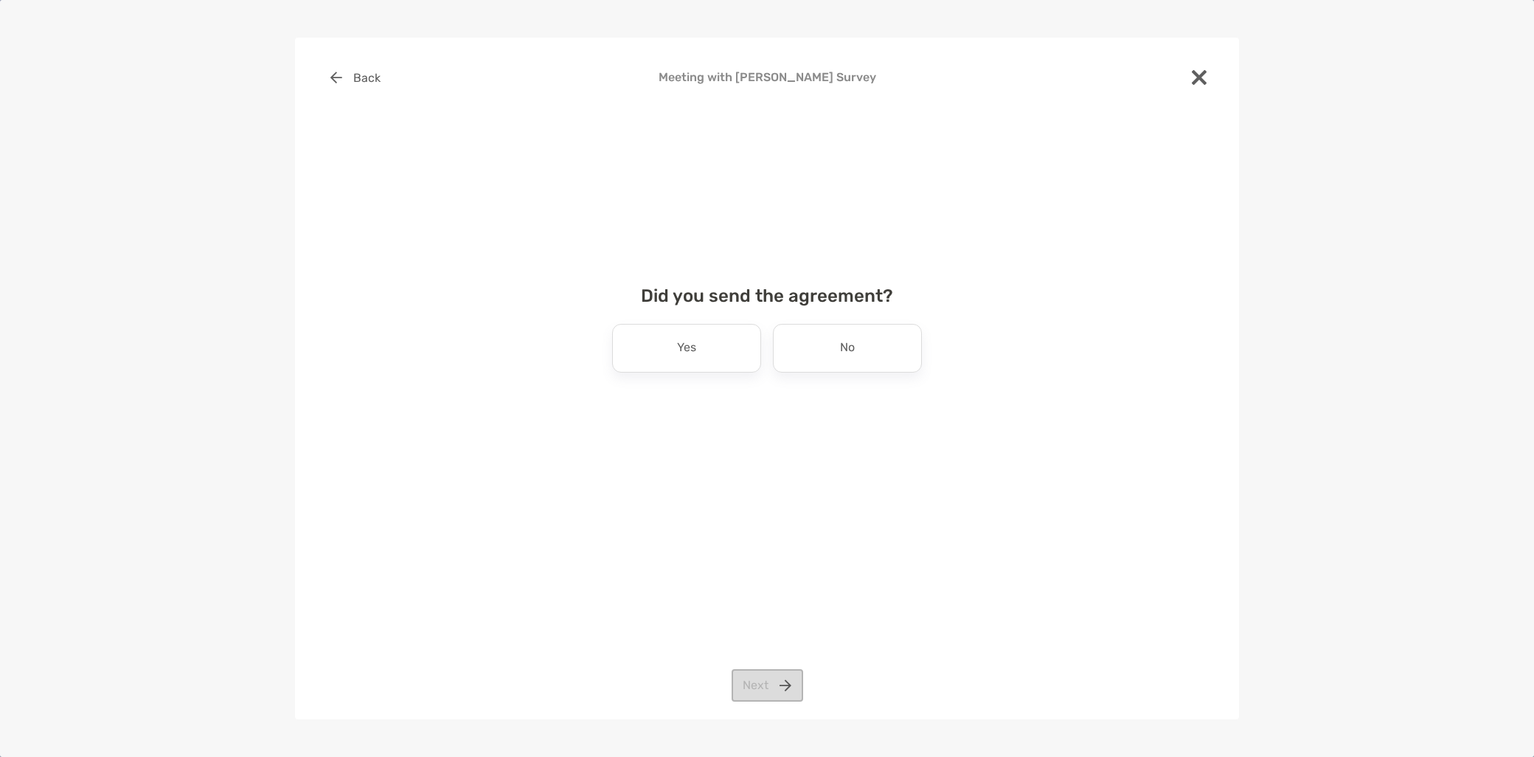
drag, startPoint x: 856, startPoint y: 321, endPoint x: 858, endPoint y: 349, distance: 28.1
click at [858, 321] on div "Did you send the agreement? Yes No Next" at bounding box center [767, 344] width 897 height 152
click at [858, 381] on div "Did you send the agreement? Yes No Next" at bounding box center [767, 344] width 897 height 152
click at [858, 359] on div "No" at bounding box center [847, 348] width 149 height 49
click at [764, 676] on button "Next" at bounding box center [768, 685] width 72 height 32
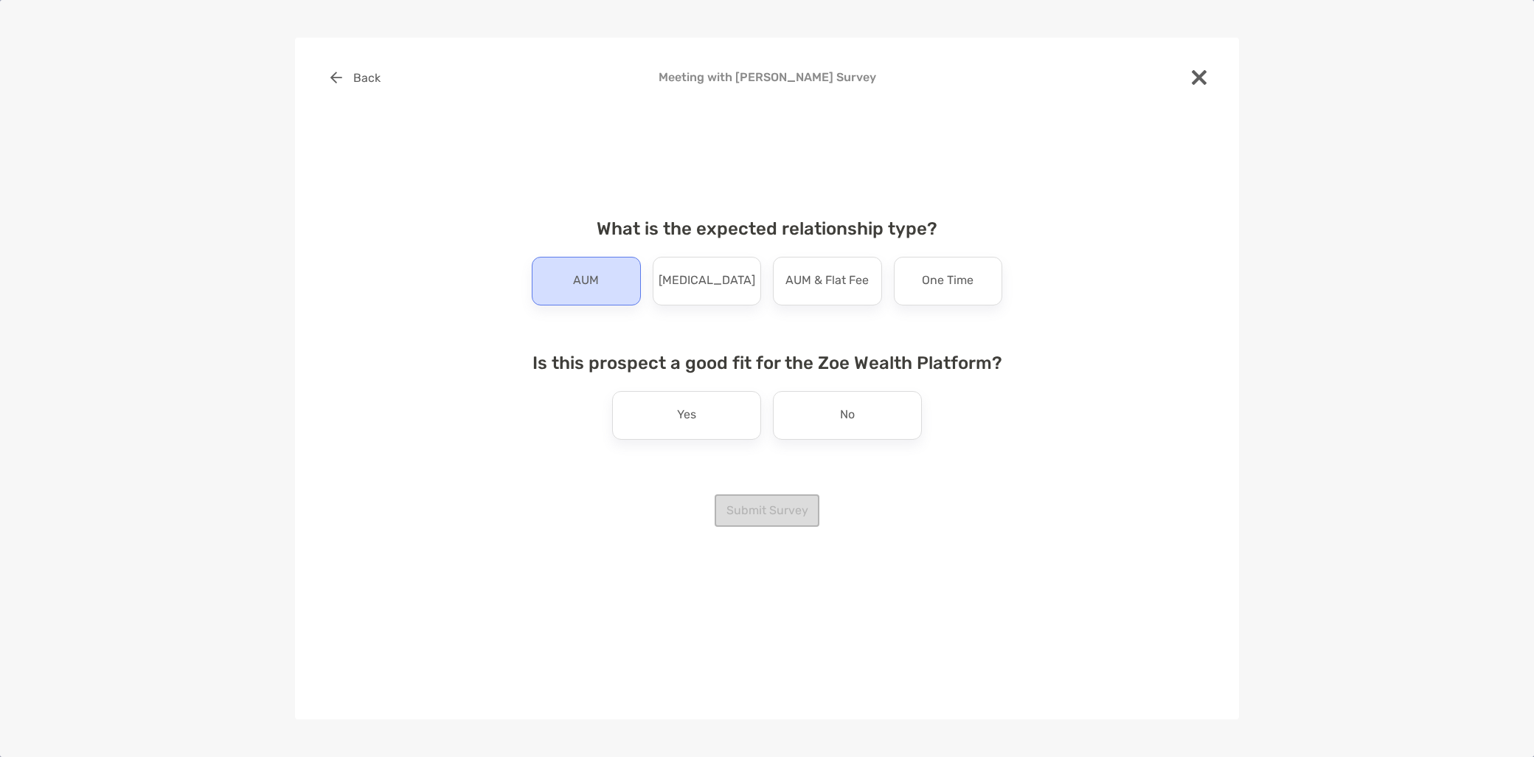
click at [562, 285] on div "AUM" at bounding box center [586, 281] width 109 height 49
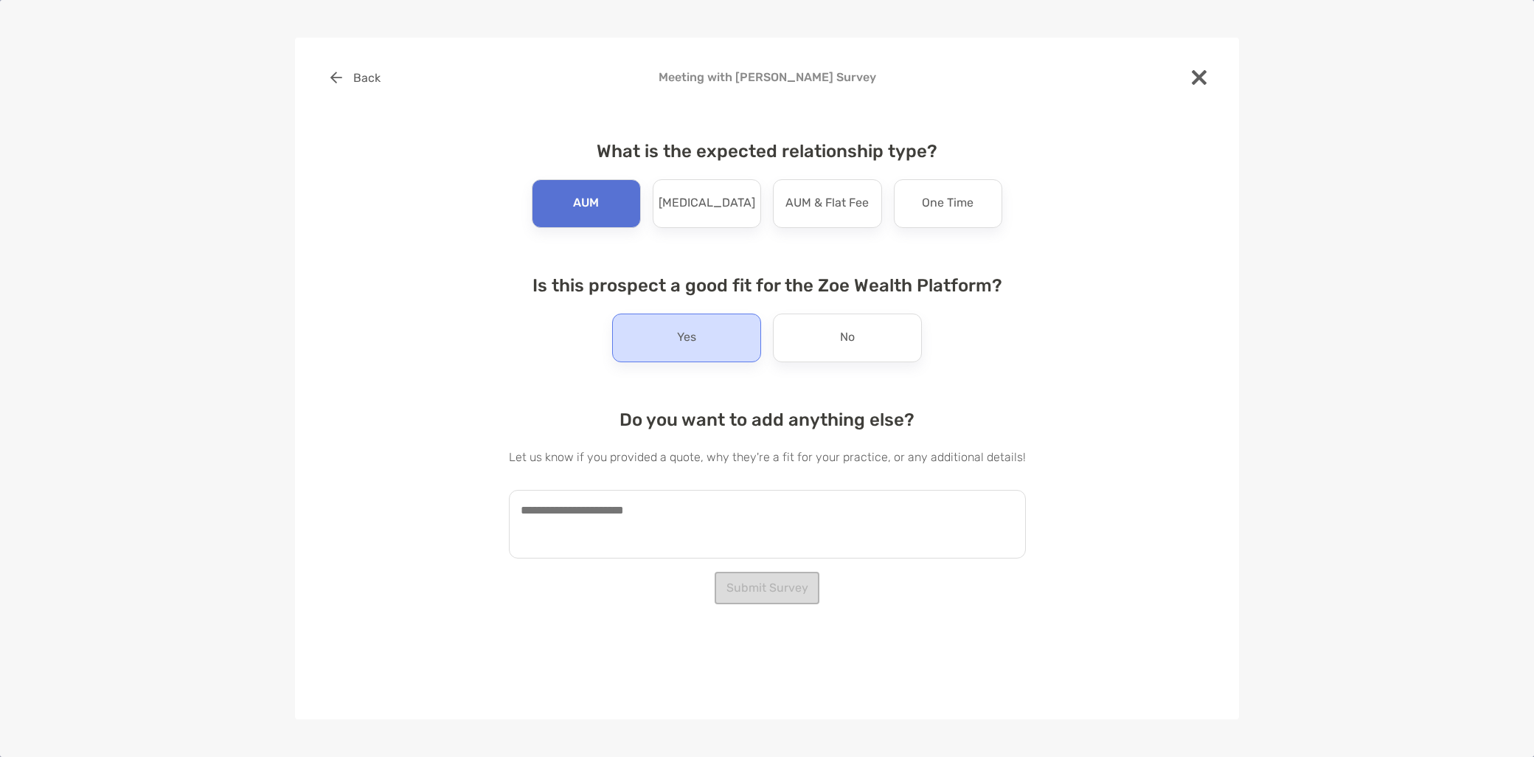
click at [662, 337] on div "Yes" at bounding box center [686, 337] width 149 height 49
click at [600, 524] on textarea at bounding box center [767, 524] width 517 height 69
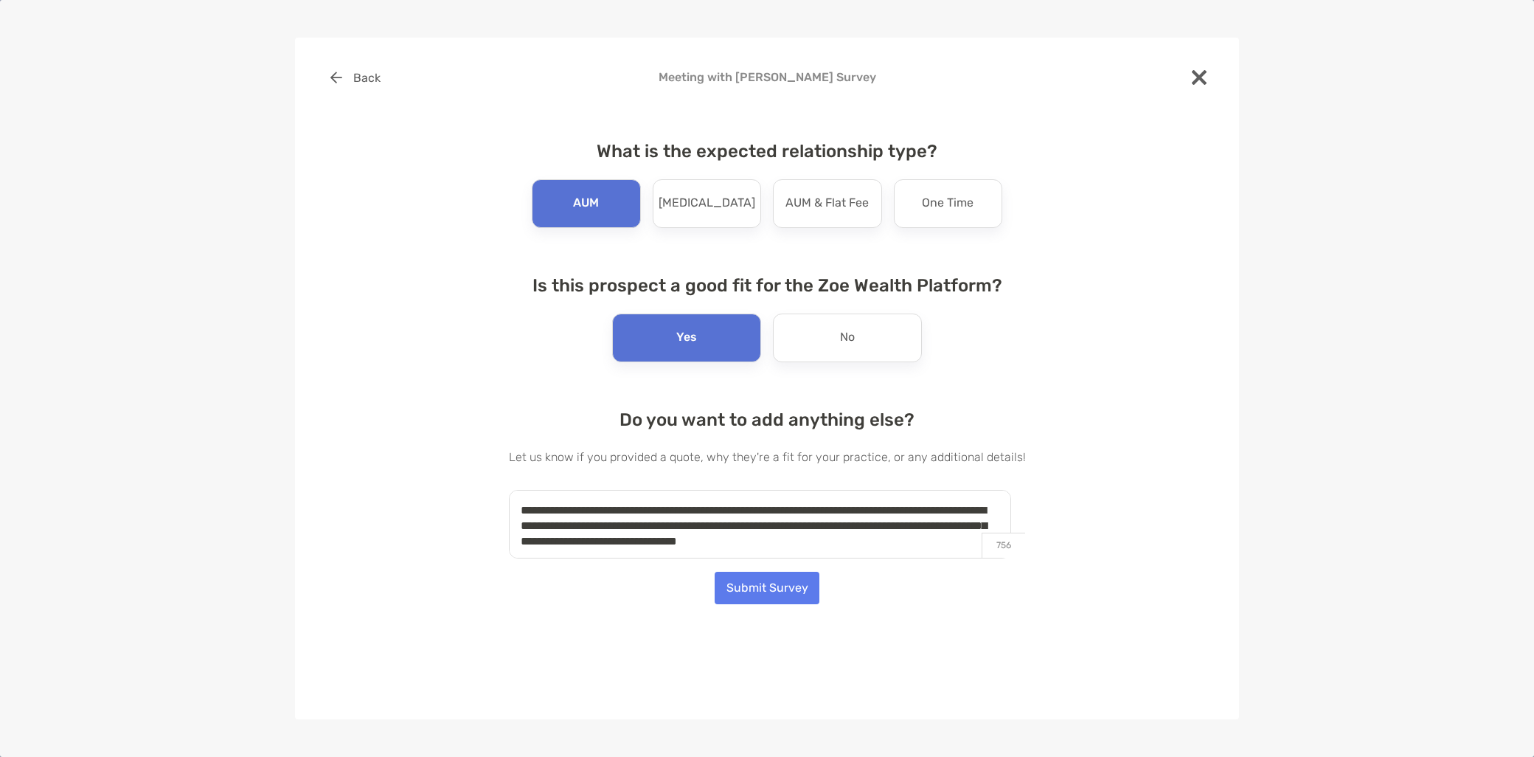
scroll to position [5, 0]
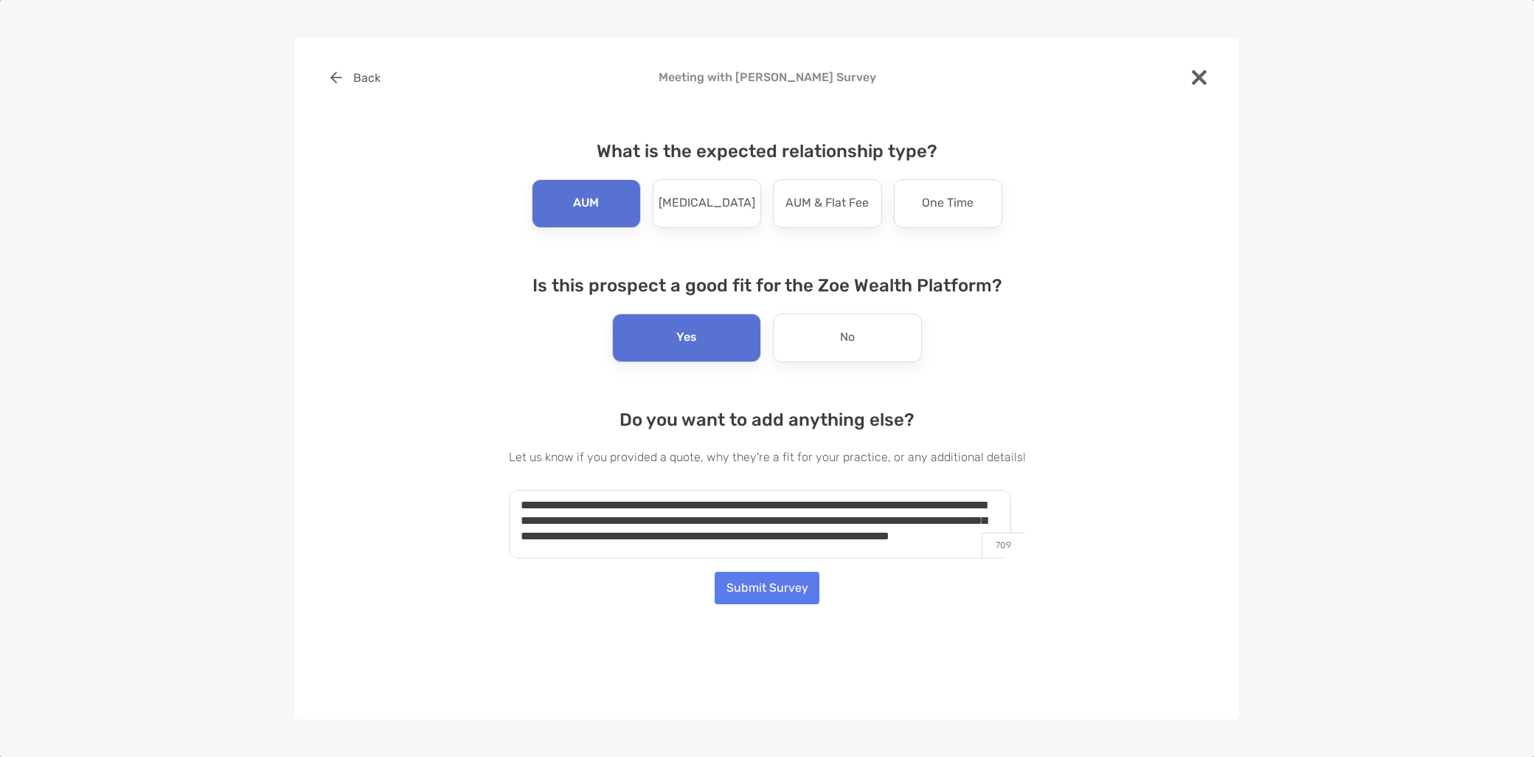
type textarea "**********"
click at [792, 596] on button "Submit Survey" at bounding box center [767, 588] width 105 height 32
